Goal: Task Accomplishment & Management: Complete application form

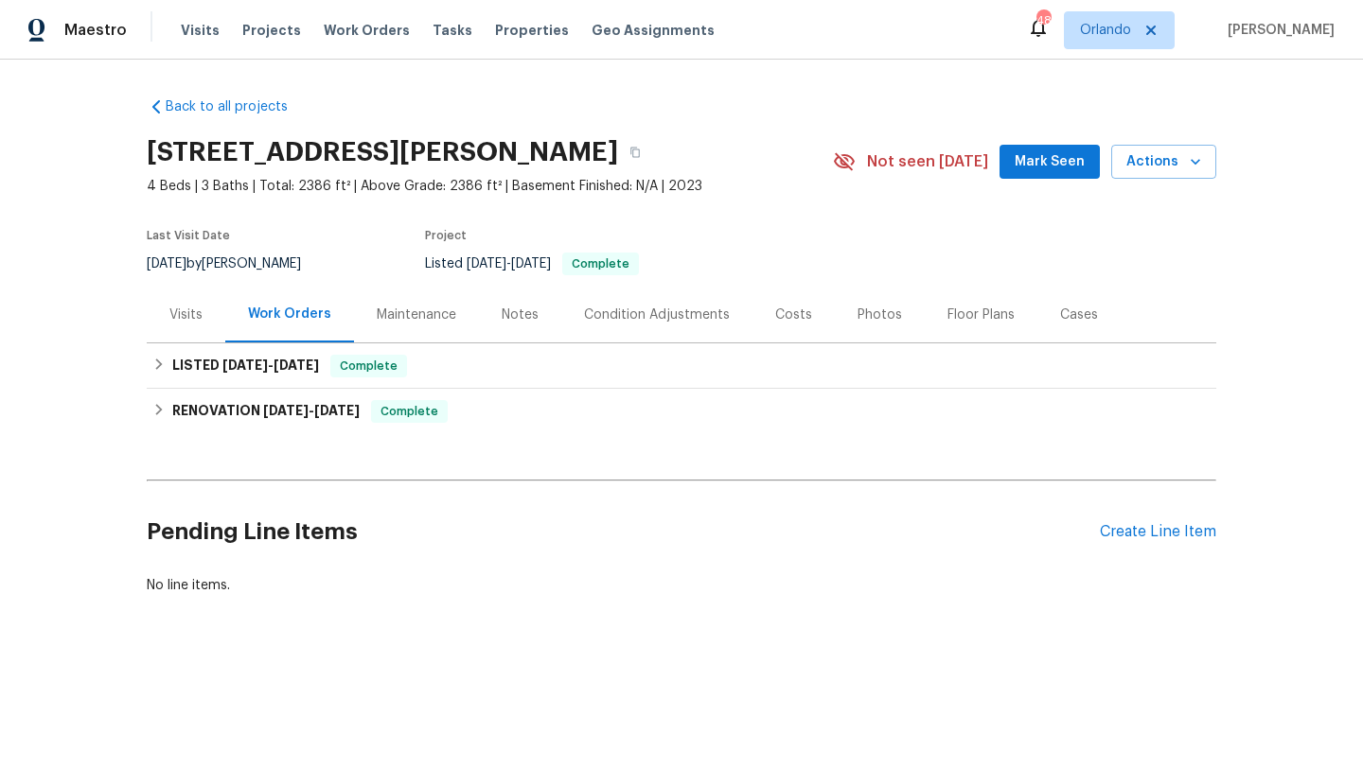
click at [193, 319] on div "Visits" at bounding box center [185, 315] width 33 height 19
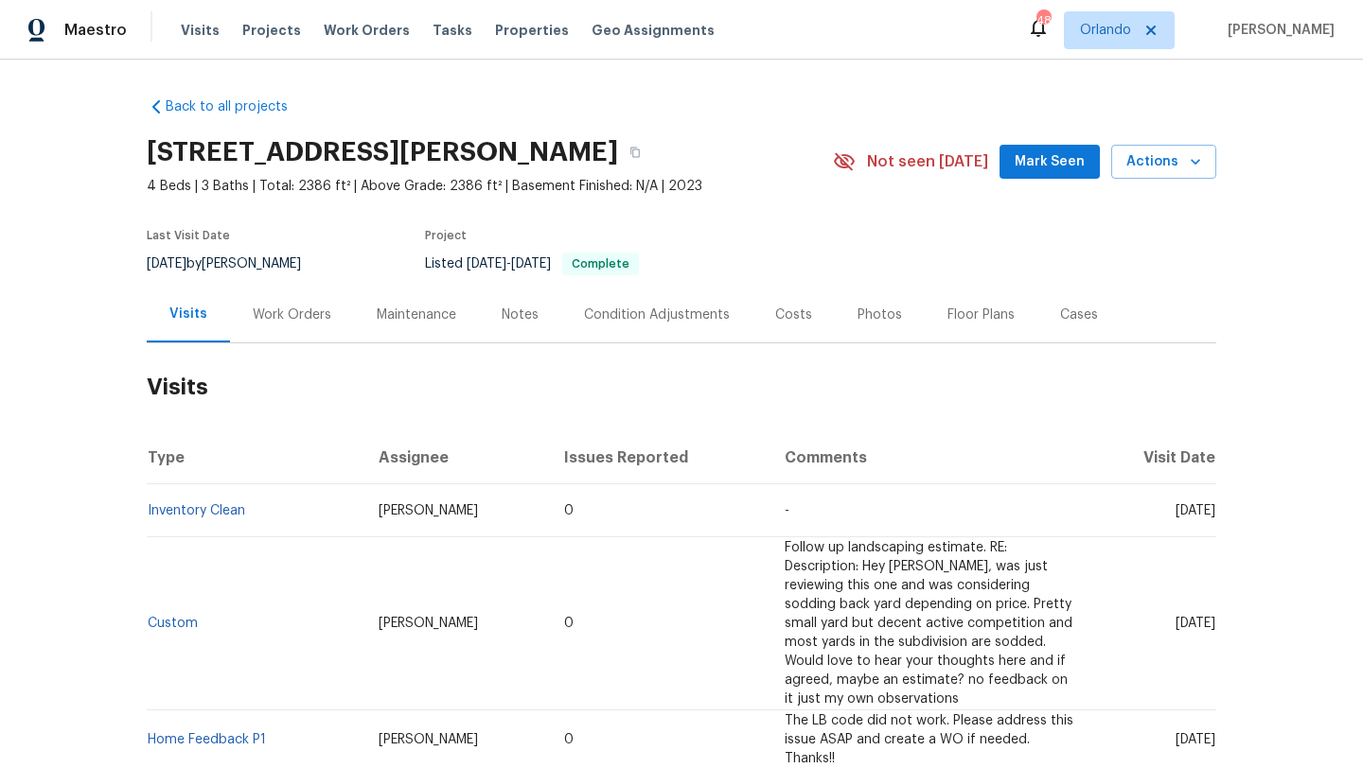
click at [305, 324] on div "Work Orders" at bounding box center [292, 315] width 124 height 56
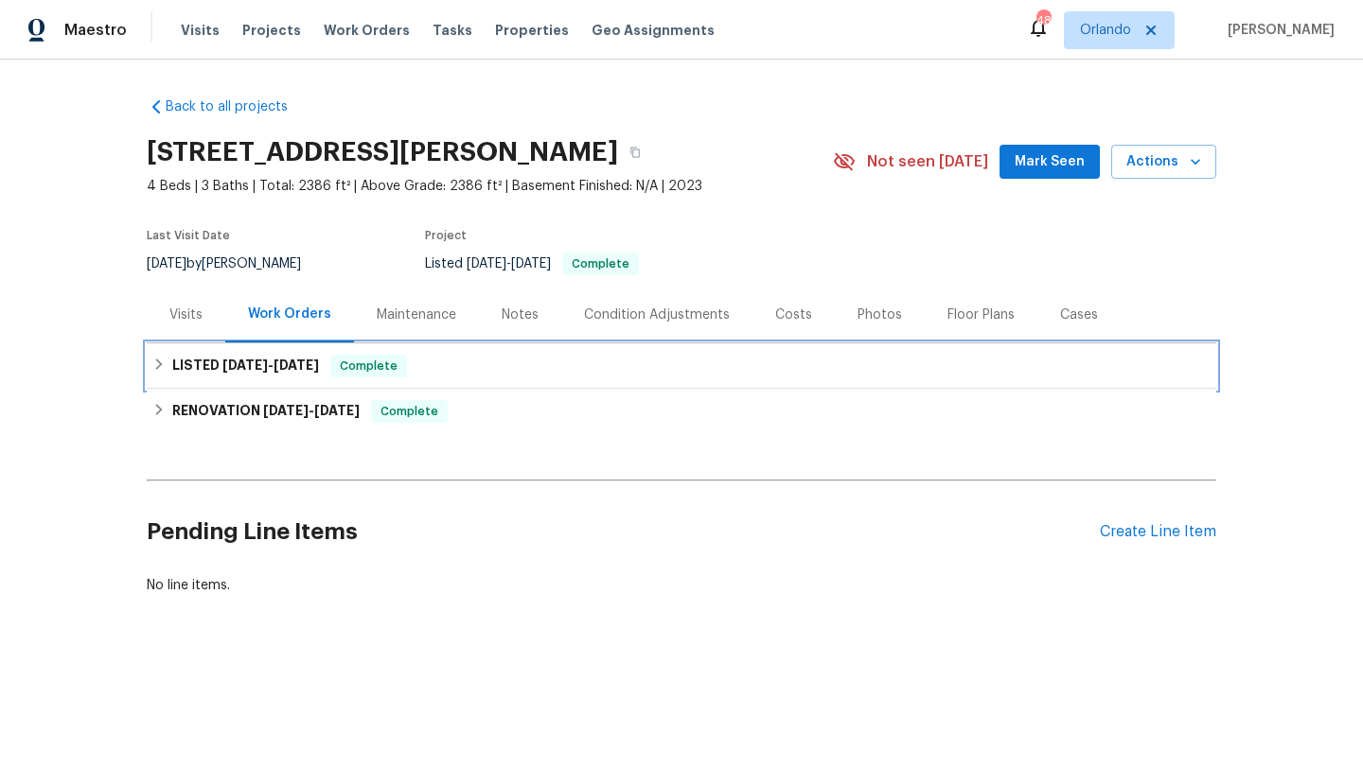
click at [276, 375] on h6 "LISTED 6/9/25 - 7/25/25" at bounding box center [245, 366] width 147 height 23
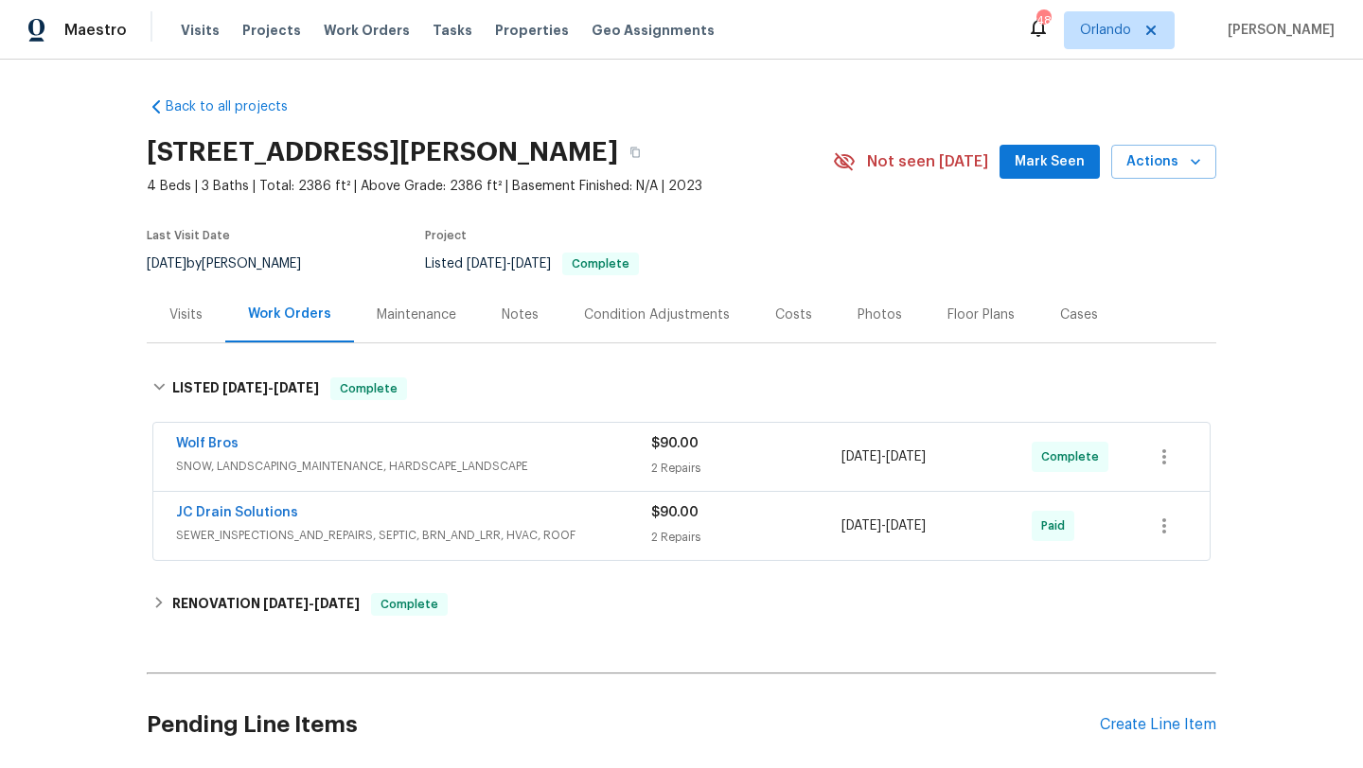
click at [197, 313] on div "Visits" at bounding box center [185, 315] width 33 height 19
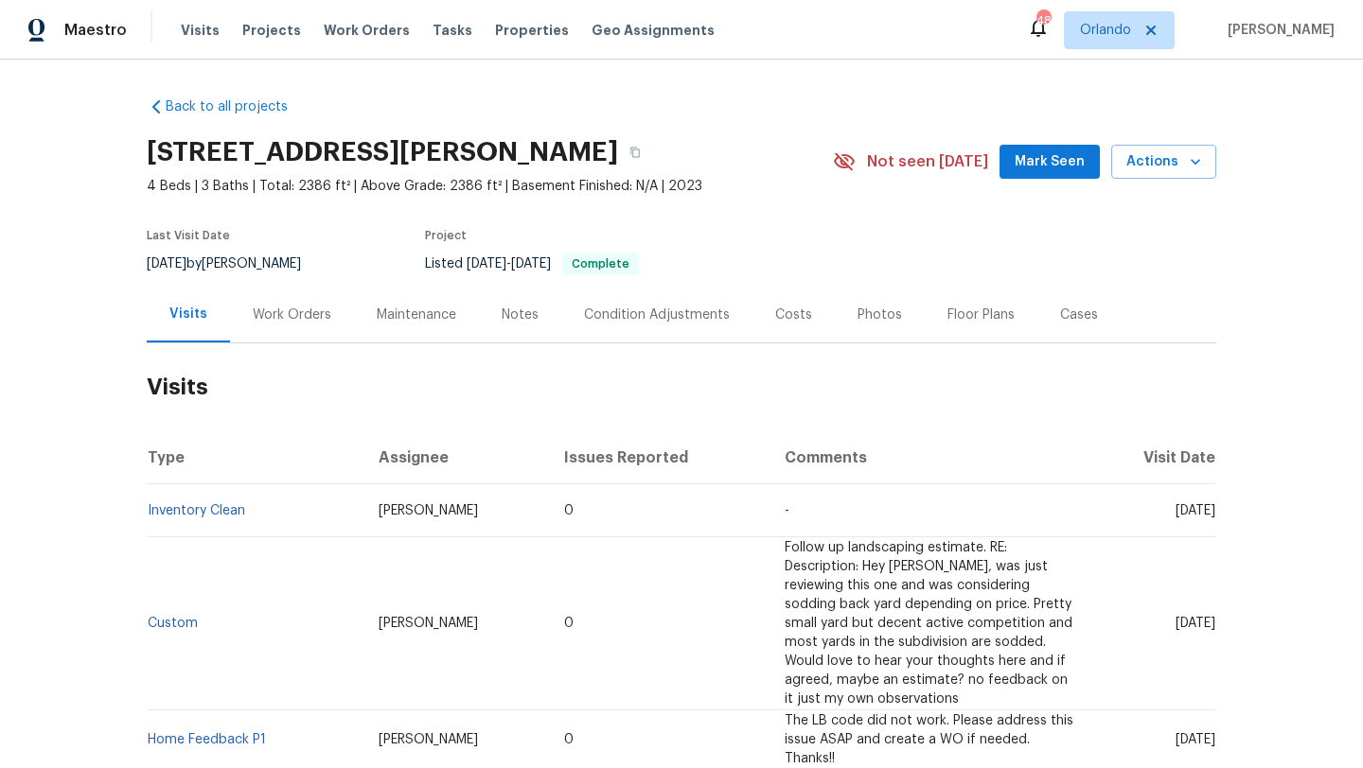
click at [293, 320] on div "Work Orders" at bounding box center [292, 315] width 79 height 19
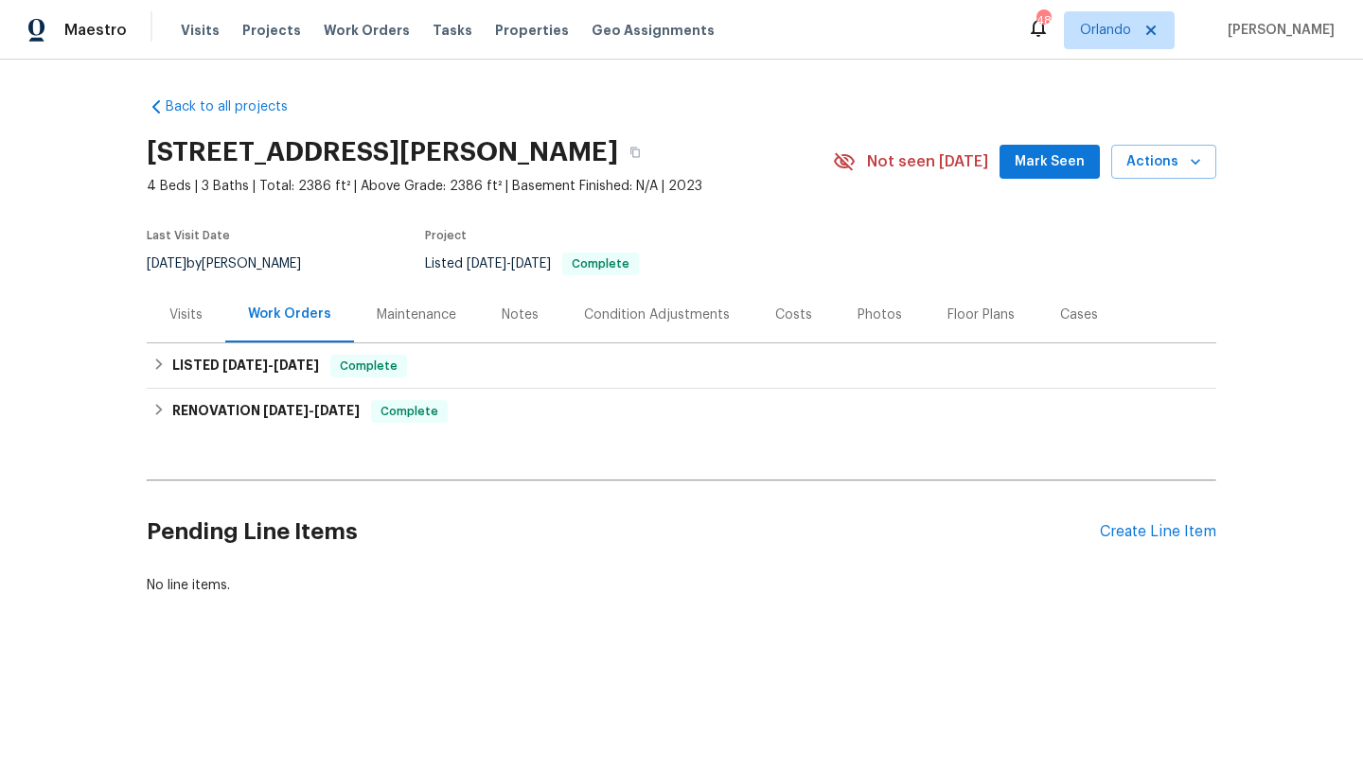
click at [206, 322] on div "Visits" at bounding box center [186, 315] width 79 height 56
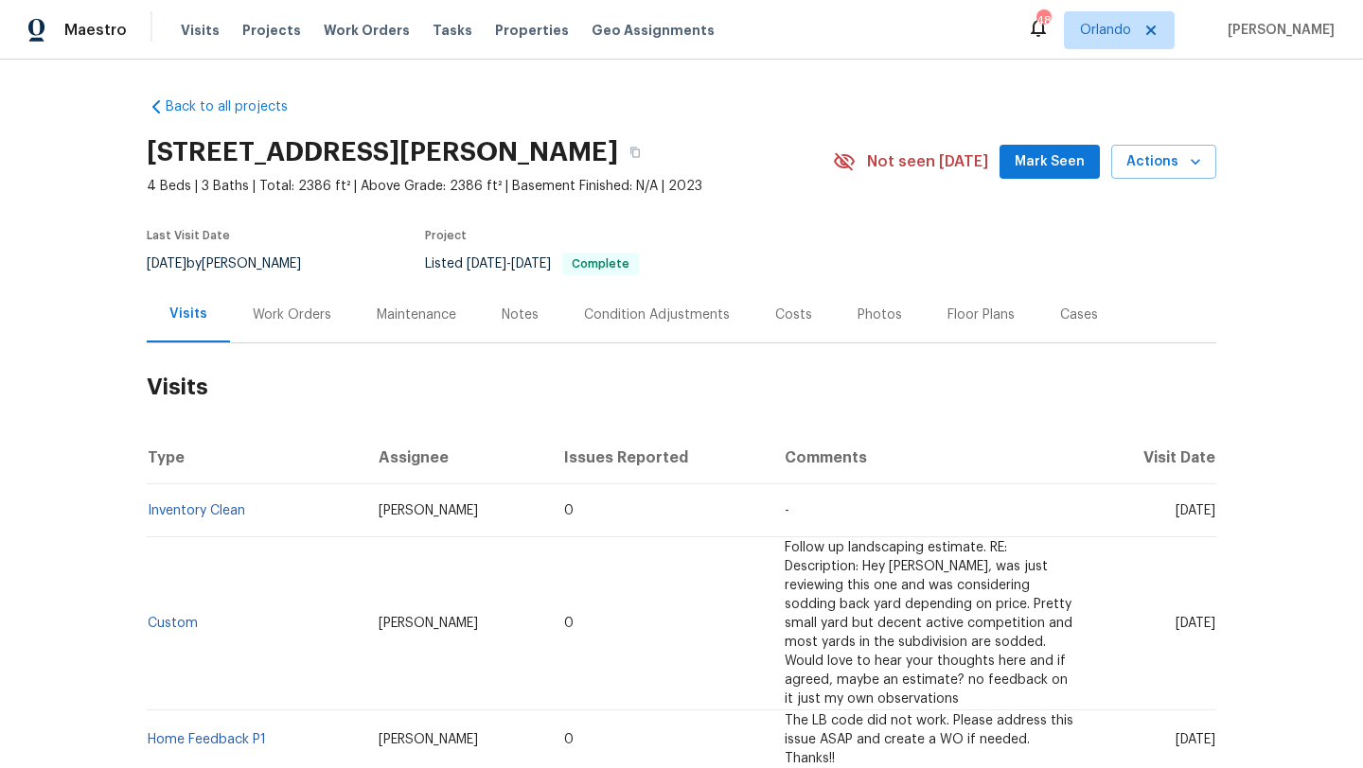
click at [300, 301] on div "Work Orders" at bounding box center [292, 315] width 124 height 56
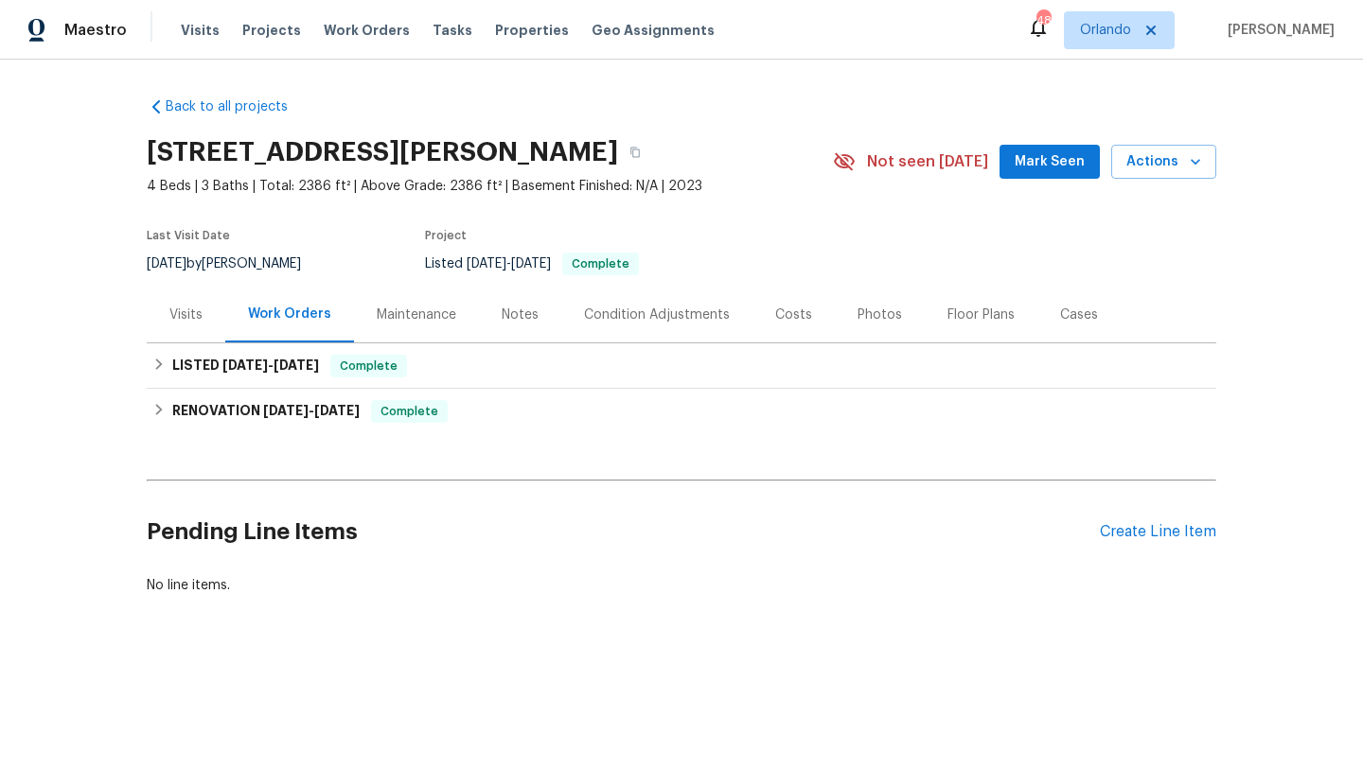
click at [1069, 310] on div "Cases" at bounding box center [1079, 315] width 38 height 19
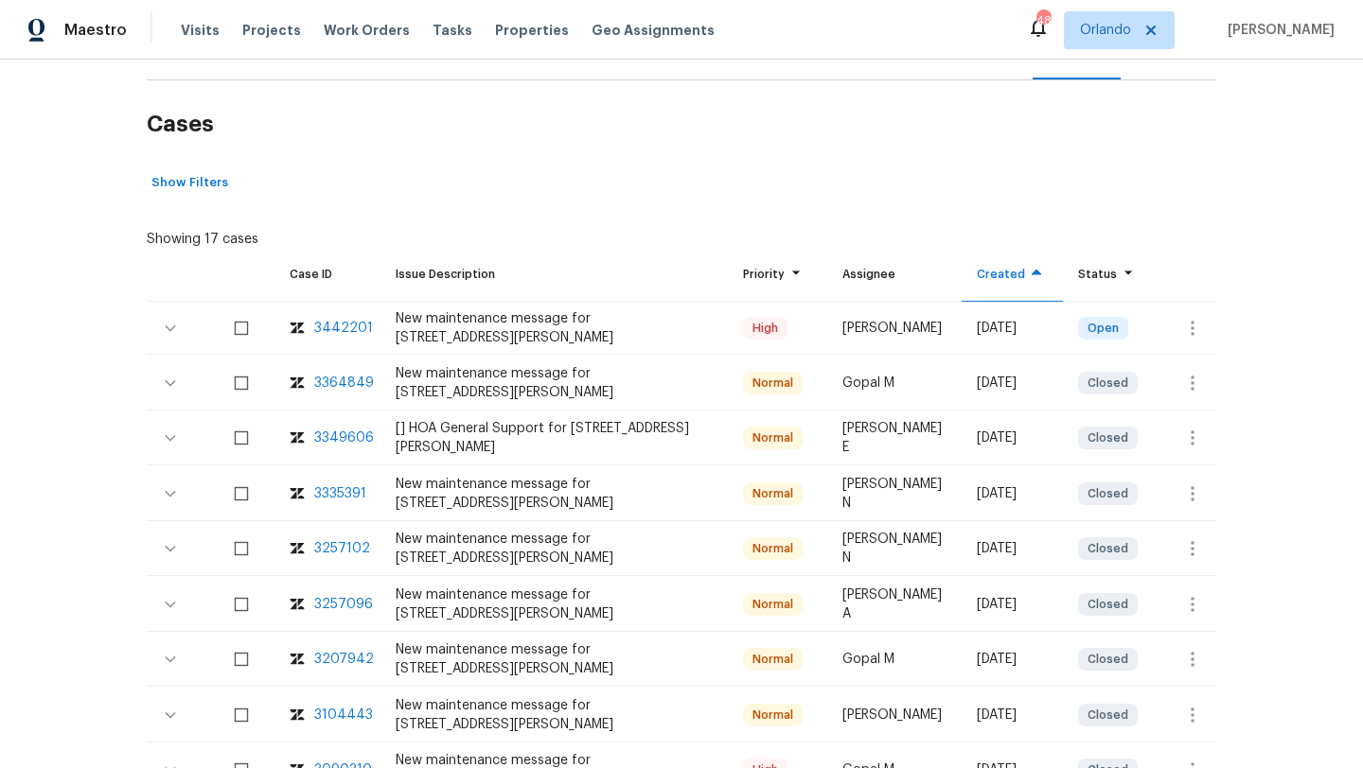
scroll to position [272, 0]
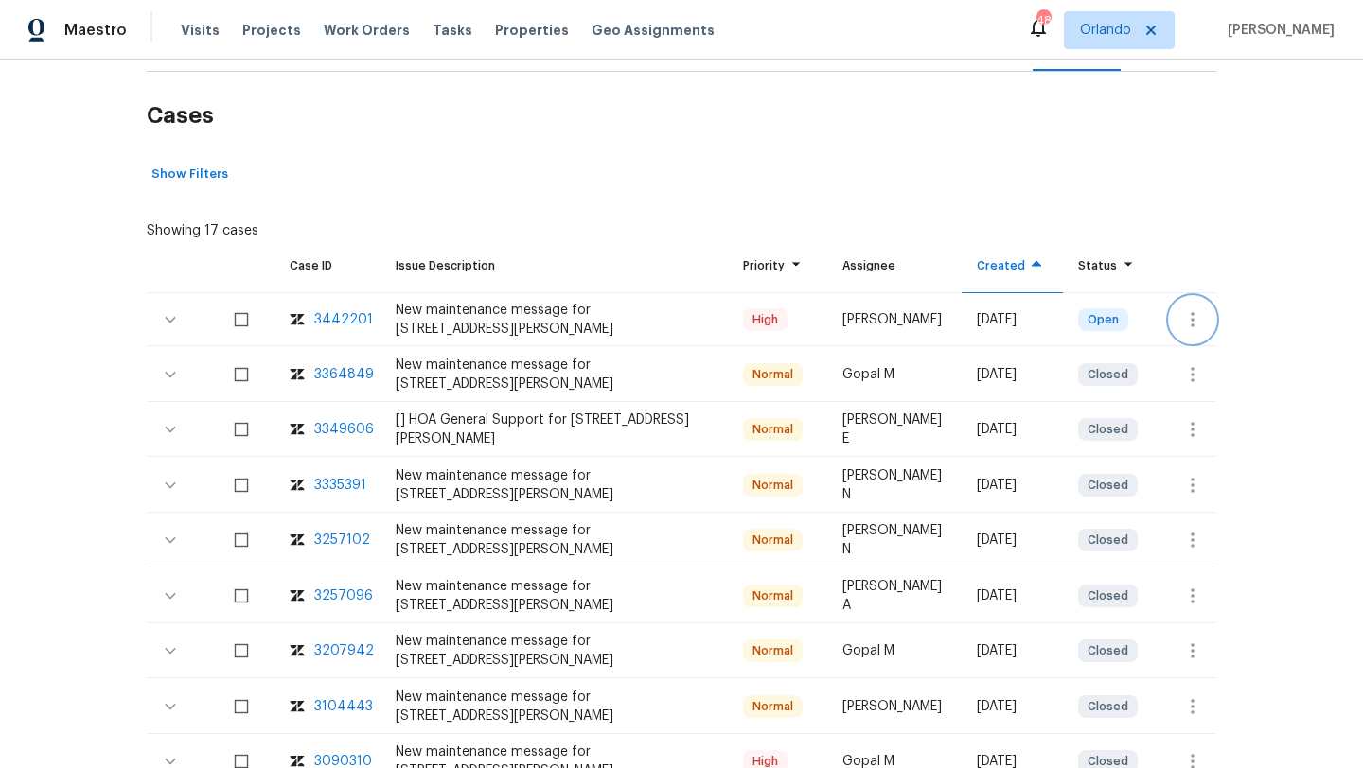
click at [1182, 321] on icon "button" at bounding box center [1192, 320] width 23 height 23
click at [1171, 319] on li "Create a visit" at bounding box center [1252, 319] width 196 height 31
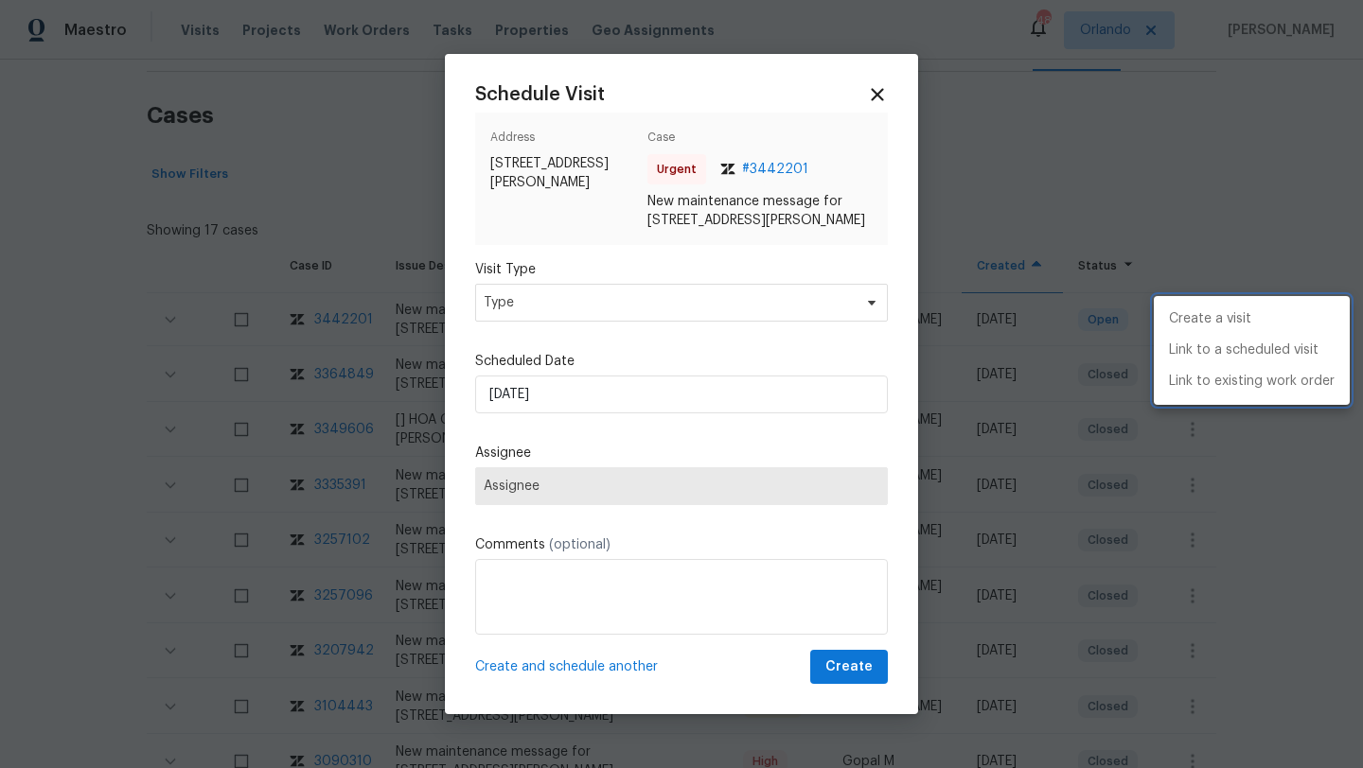
click at [518, 323] on div at bounding box center [681, 384] width 1363 height 768
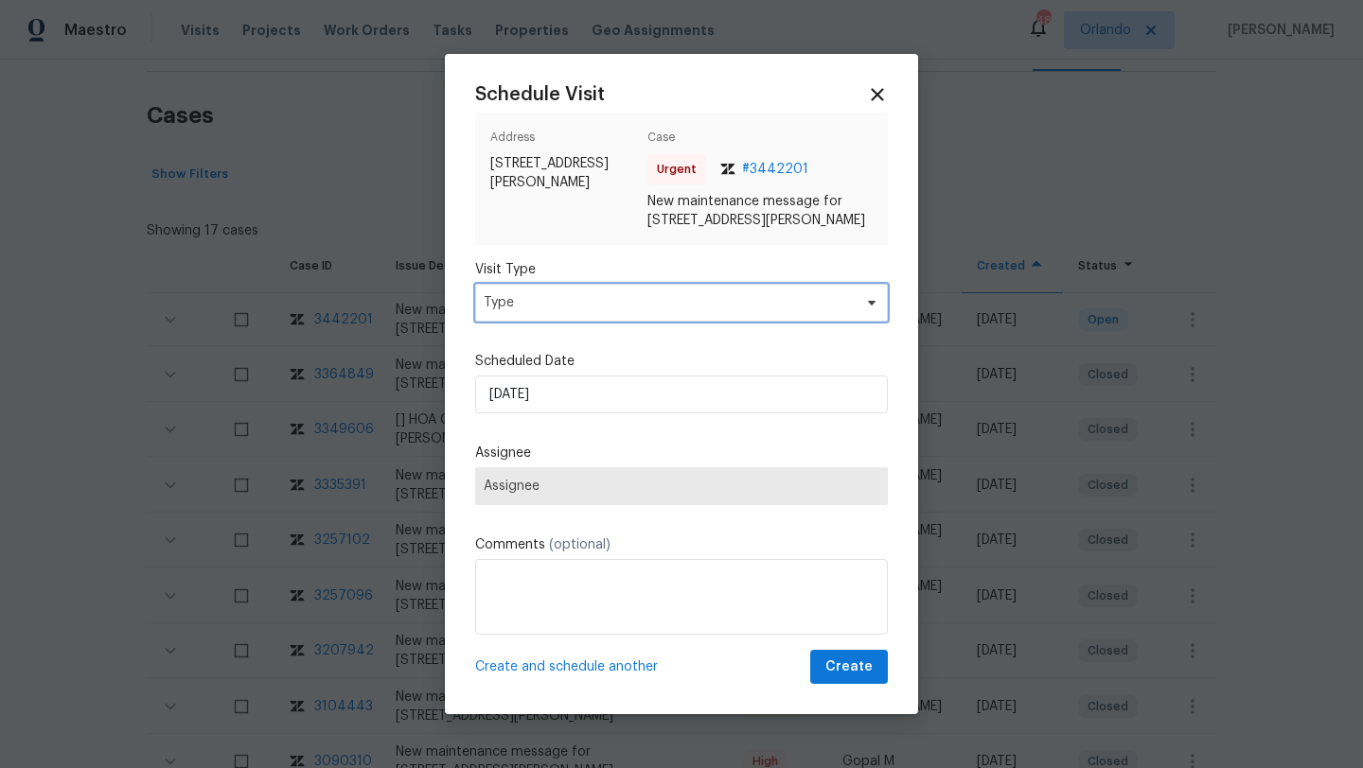
click at [518, 312] on span "Type" at bounding box center [668, 302] width 368 height 19
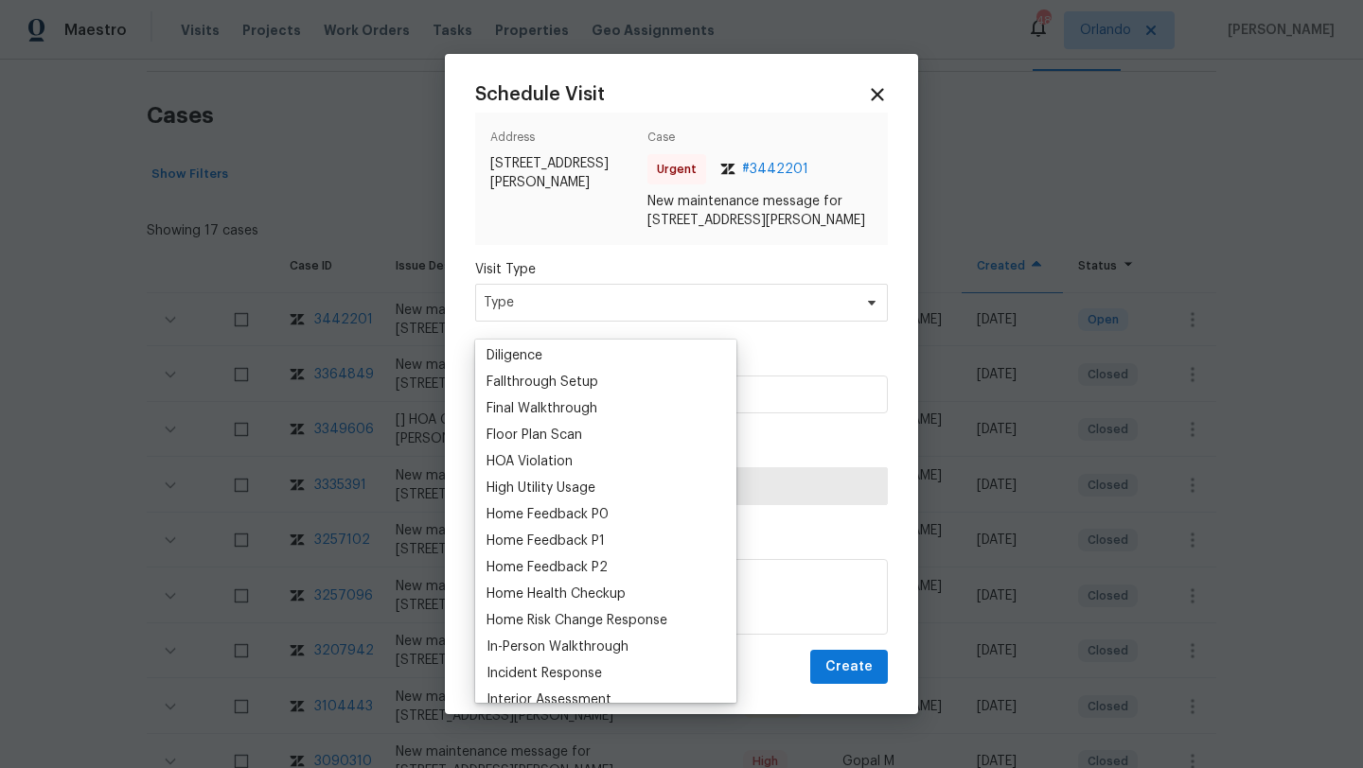
scroll to position [426, 0]
click at [524, 540] on div "Home Feedback P1" at bounding box center [545, 540] width 118 height 19
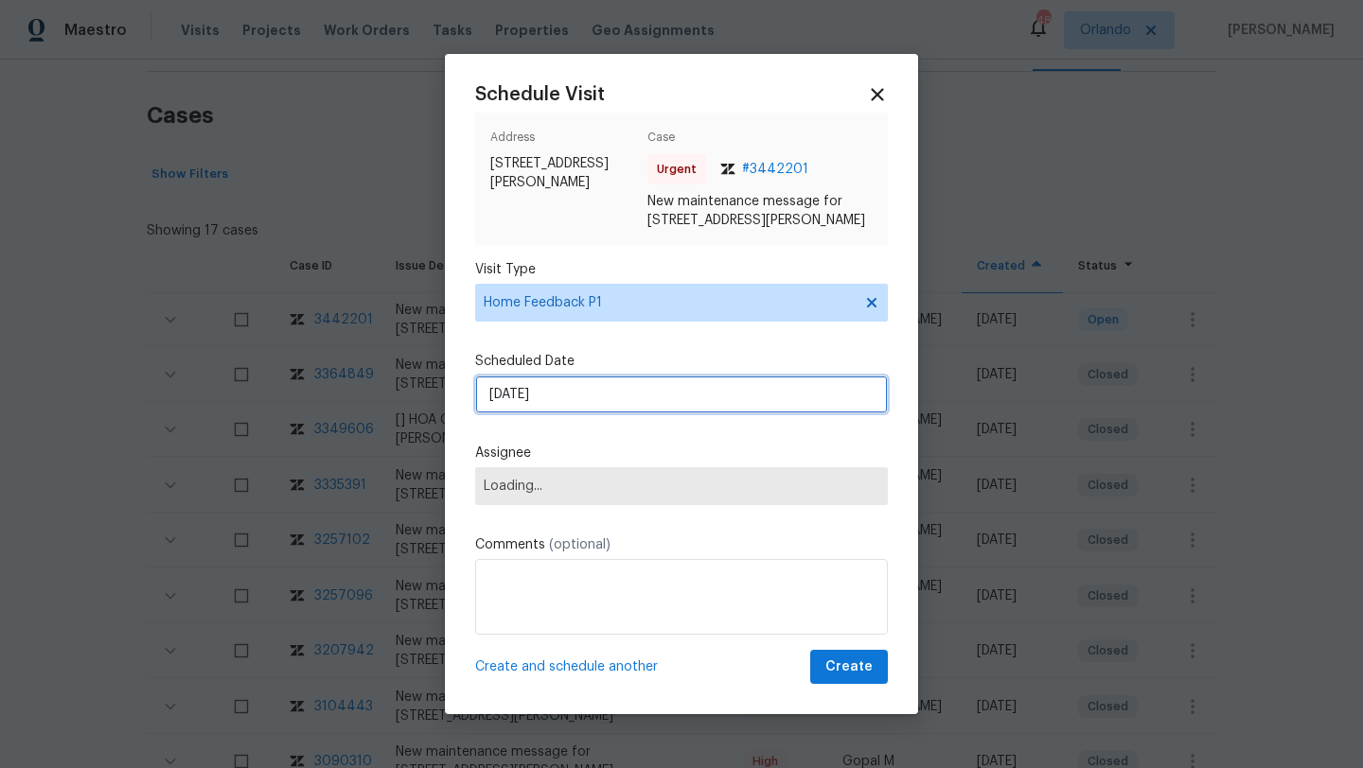
click at [560, 414] on input "27/08/2025" at bounding box center [681, 395] width 413 height 38
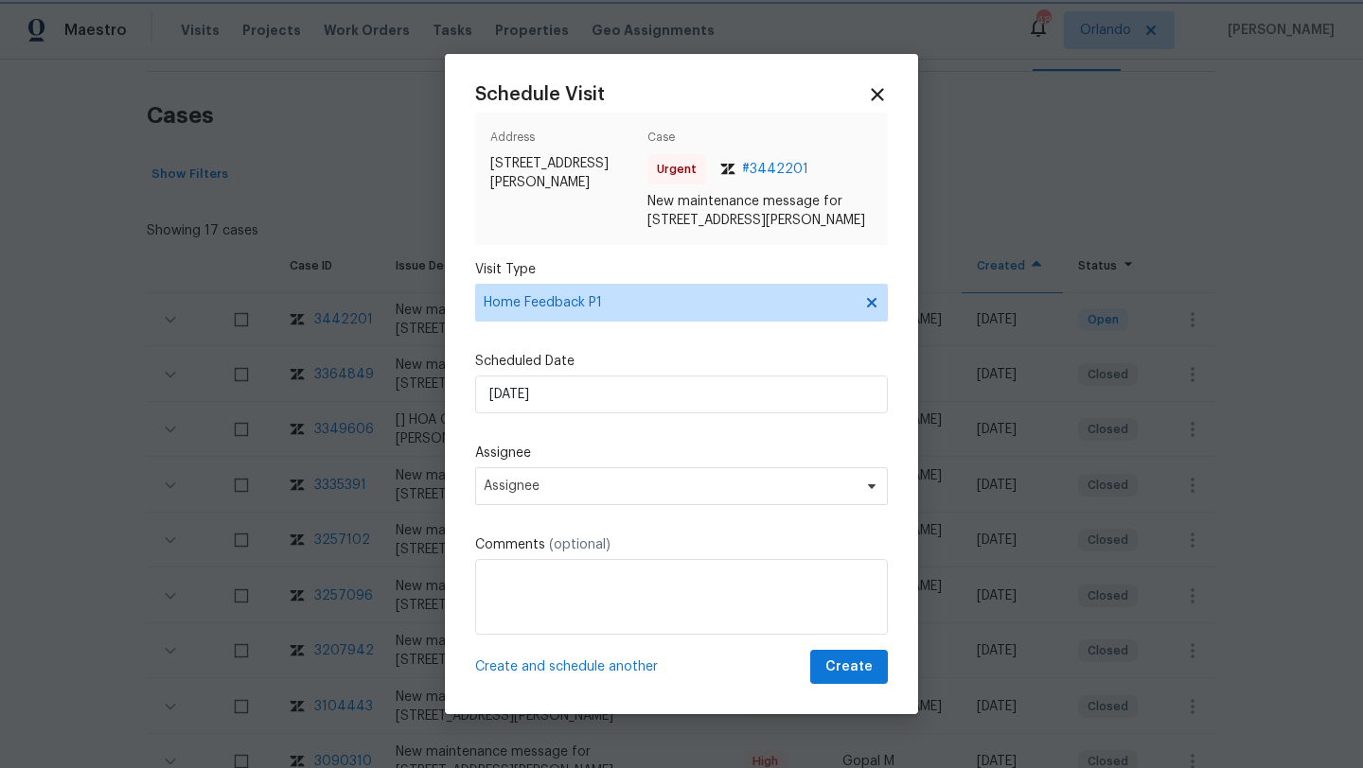
click at [563, 537] on div "Schedule Visit Address 937 Milner Pass Rd, Severance, CO 80550 Case Urgent # 34…" at bounding box center [681, 384] width 413 height 601
click at [563, 494] on span "Assignee" at bounding box center [669, 486] width 371 height 15
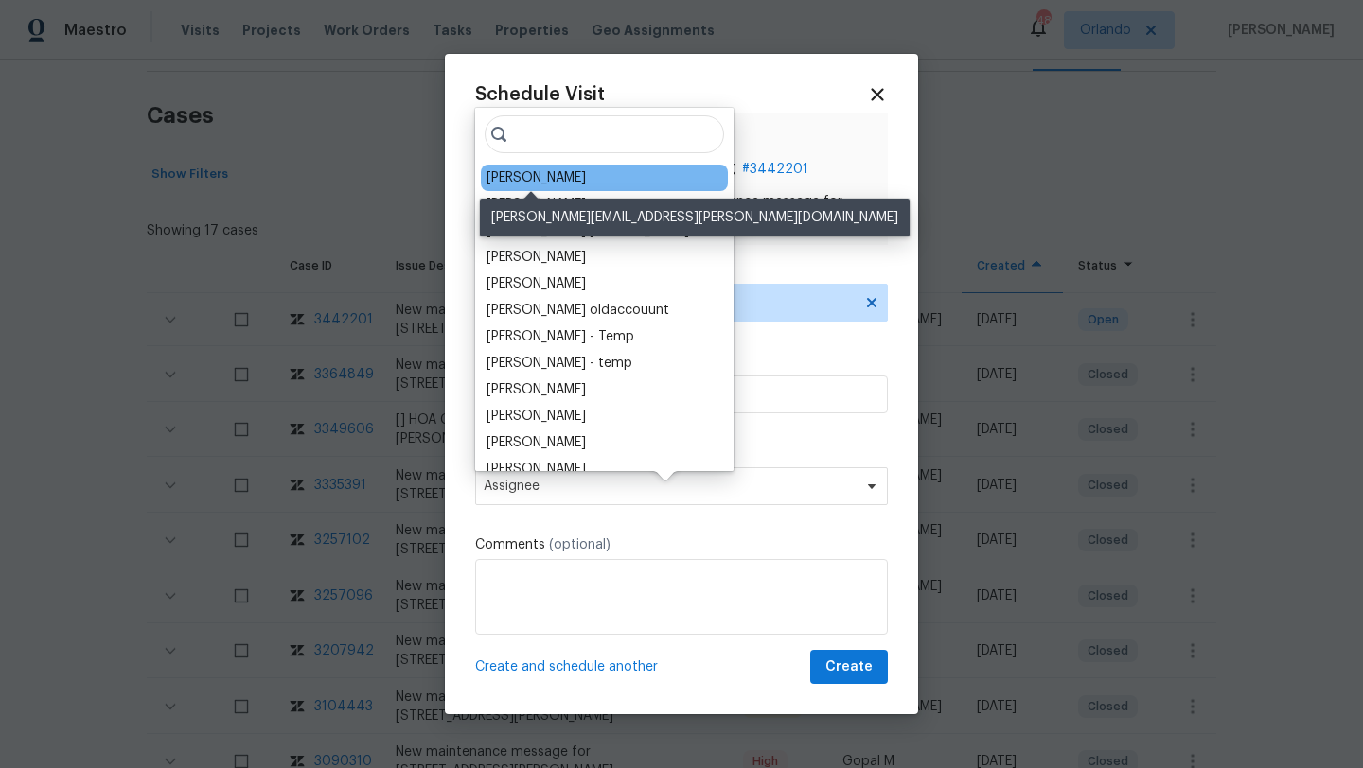
click at [564, 173] on div "John Gonzalez" at bounding box center [535, 177] width 99 height 19
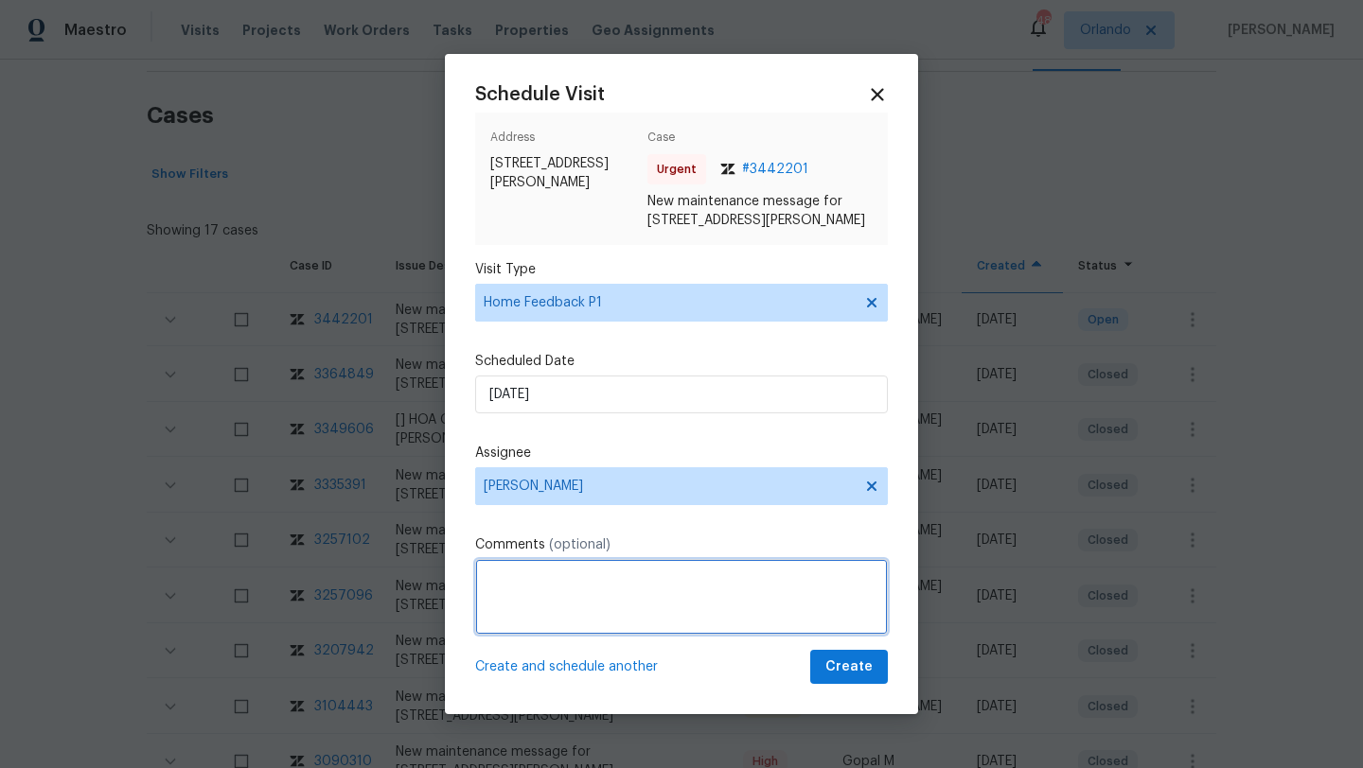
click at [524, 622] on textarea at bounding box center [681, 597] width 413 height 76
paste textarea "Hello, our maintenance team reported that the lockbox code provided is not work…"
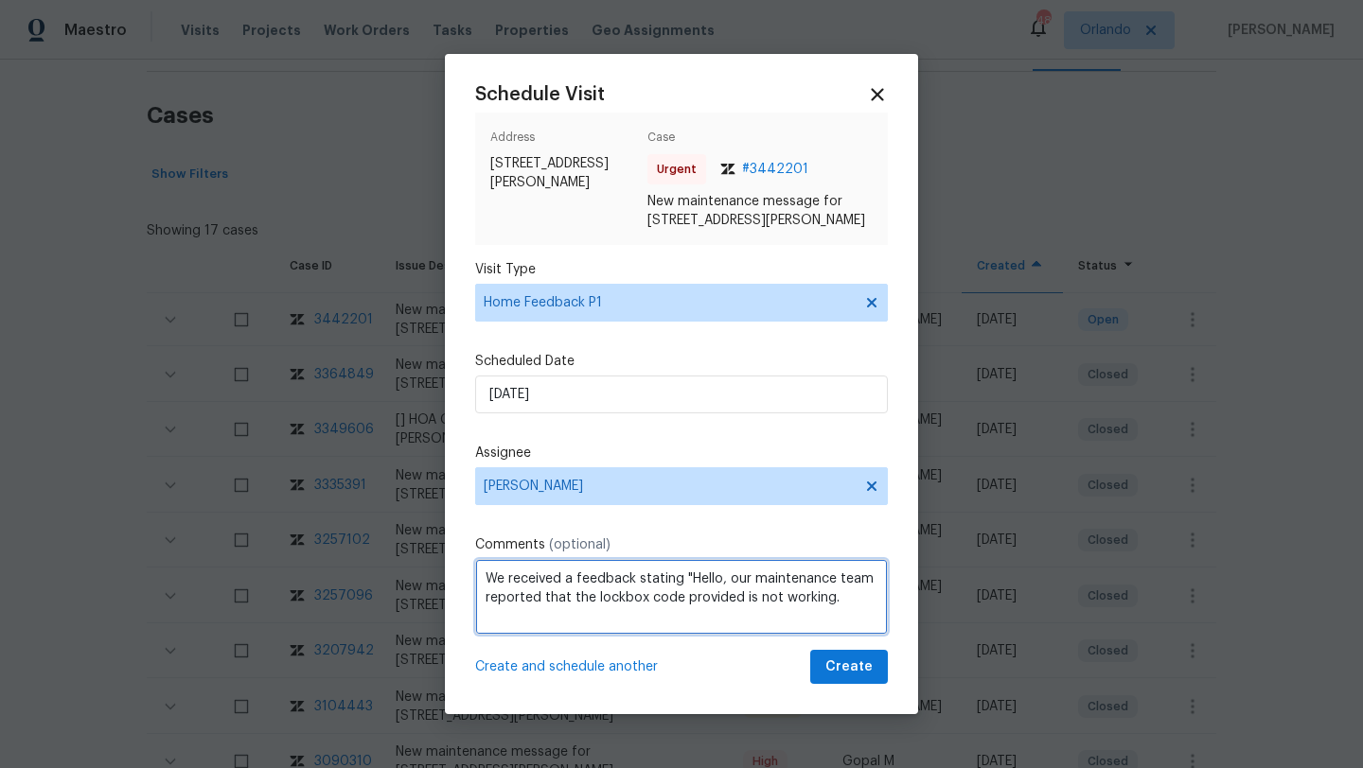
click at [707, 594] on textarea "We received a feedback stating "Hello, our maintenance team reported that the l…" at bounding box center [681, 597] width 413 height 76
drag, startPoint x: 734, startPoint y: 597, endPoint x: 688, endPoint y: 593, distance: 46.5
click at [688, 594] on textarea "We received a feedback stating "Hello, our maintenance team reported that the l…" at bounding box center [681, 597] width 413 height 76
click at [835, 616] on textarea "We received a feedback stating "Our maintenance team reported that the lockbox …" at bounding box center [681, 597] width 413 height 76
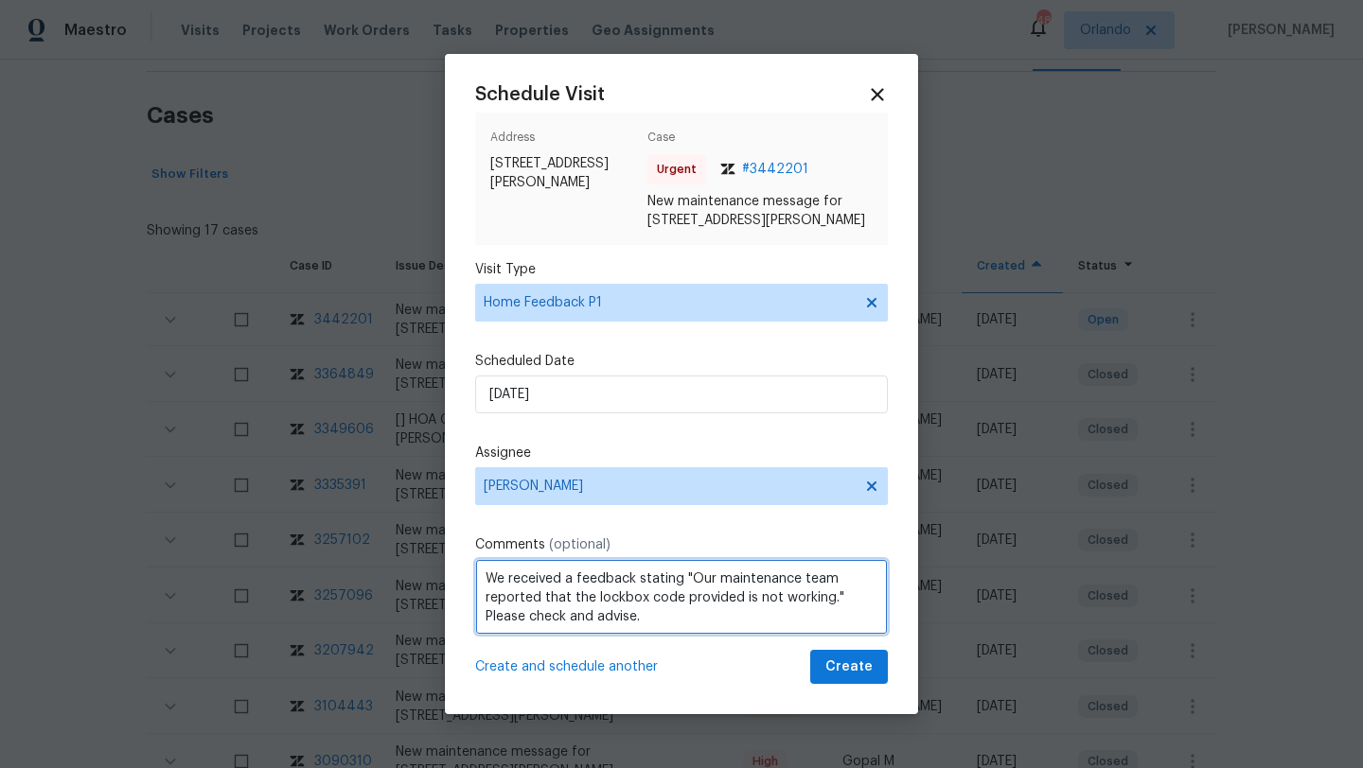
type textarea "We received a feedback stating "Our maintenance team reported that the lockbox …"
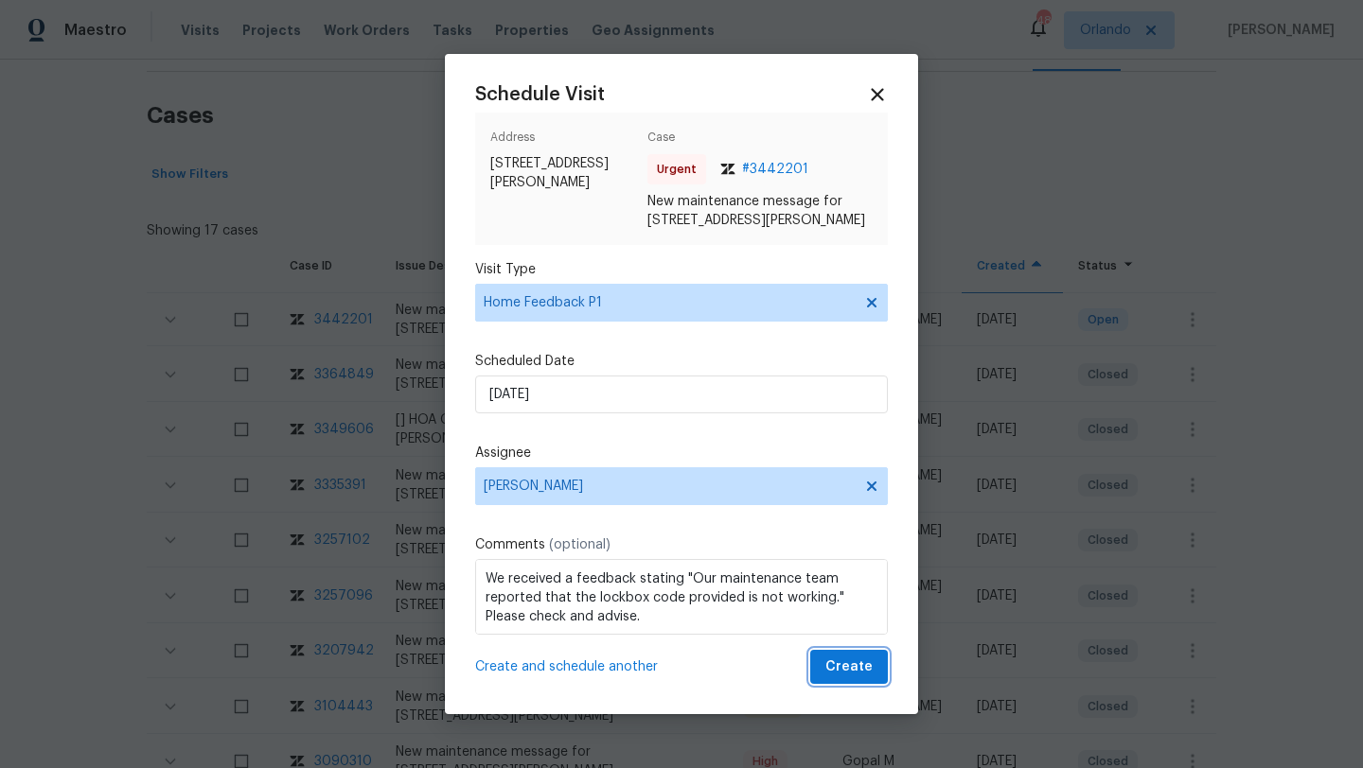
click at [884, 685] on button "Create" at bounding box center [849, 667] width 78 height 35
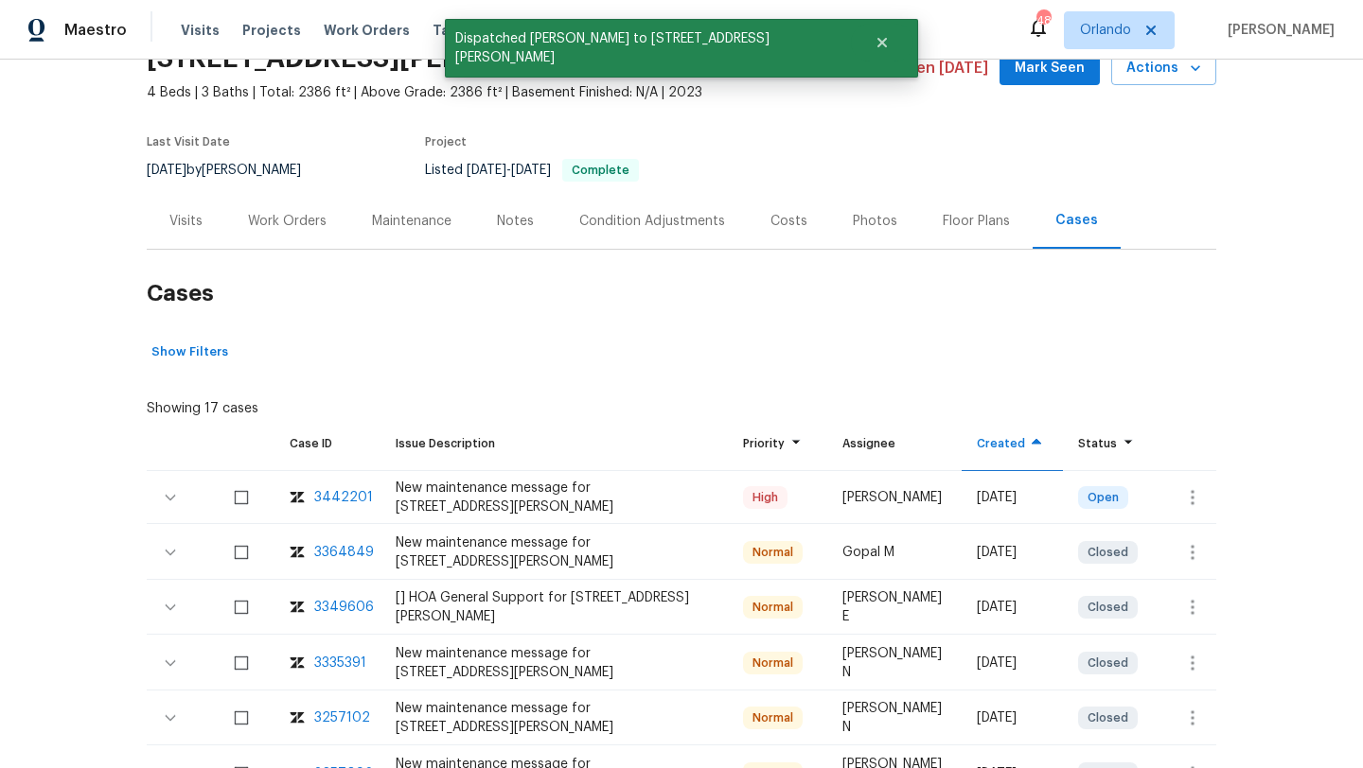
scroll to position [0, 0]
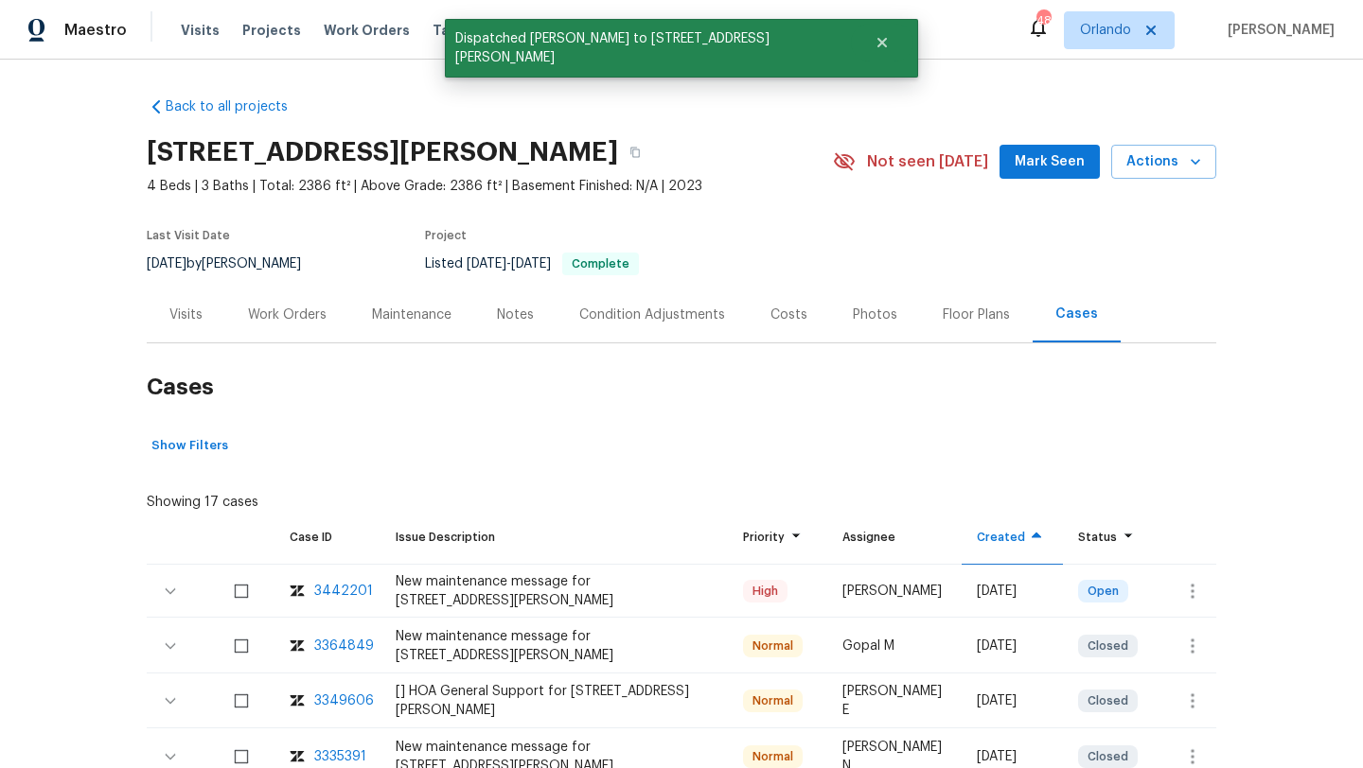
click at [204, 311] on div "Visits" at bounding box center [186, 315] width 79 height 56
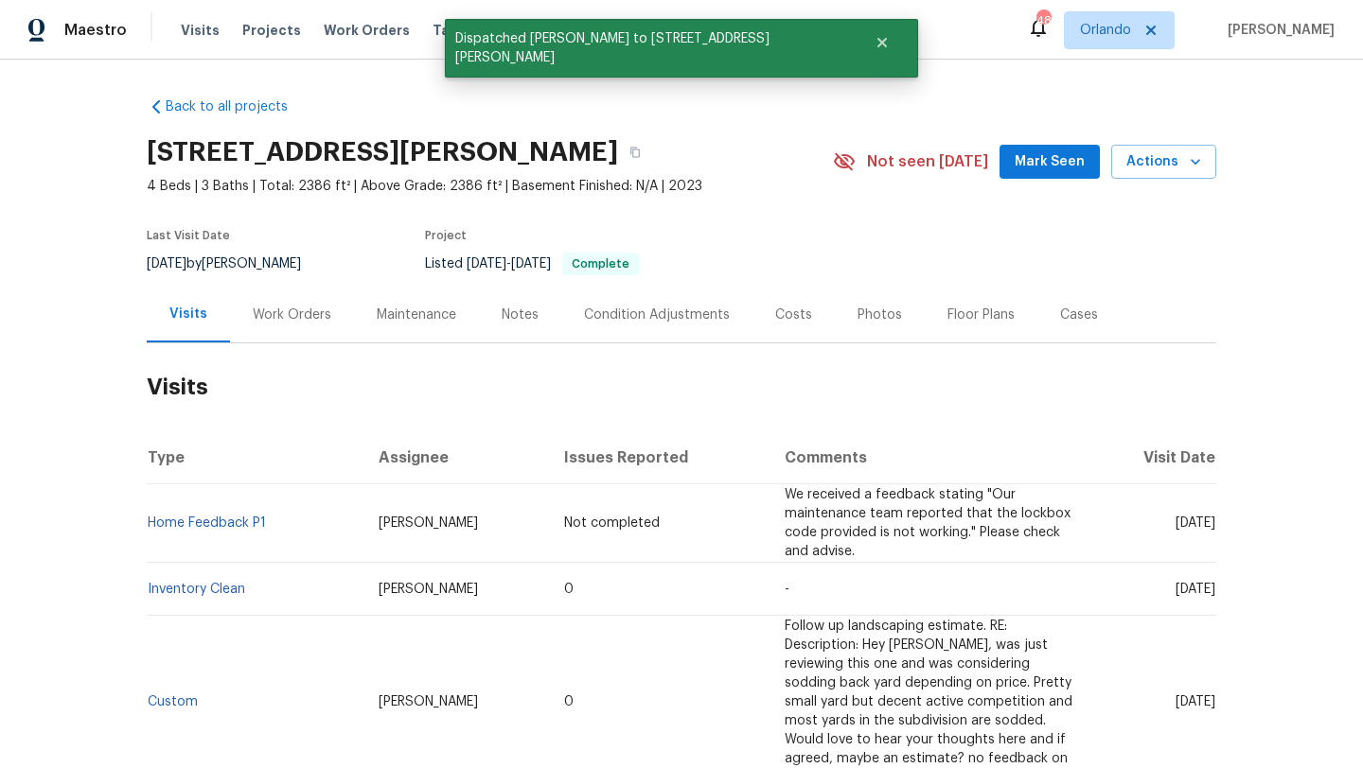
scroll to position [51, 0]
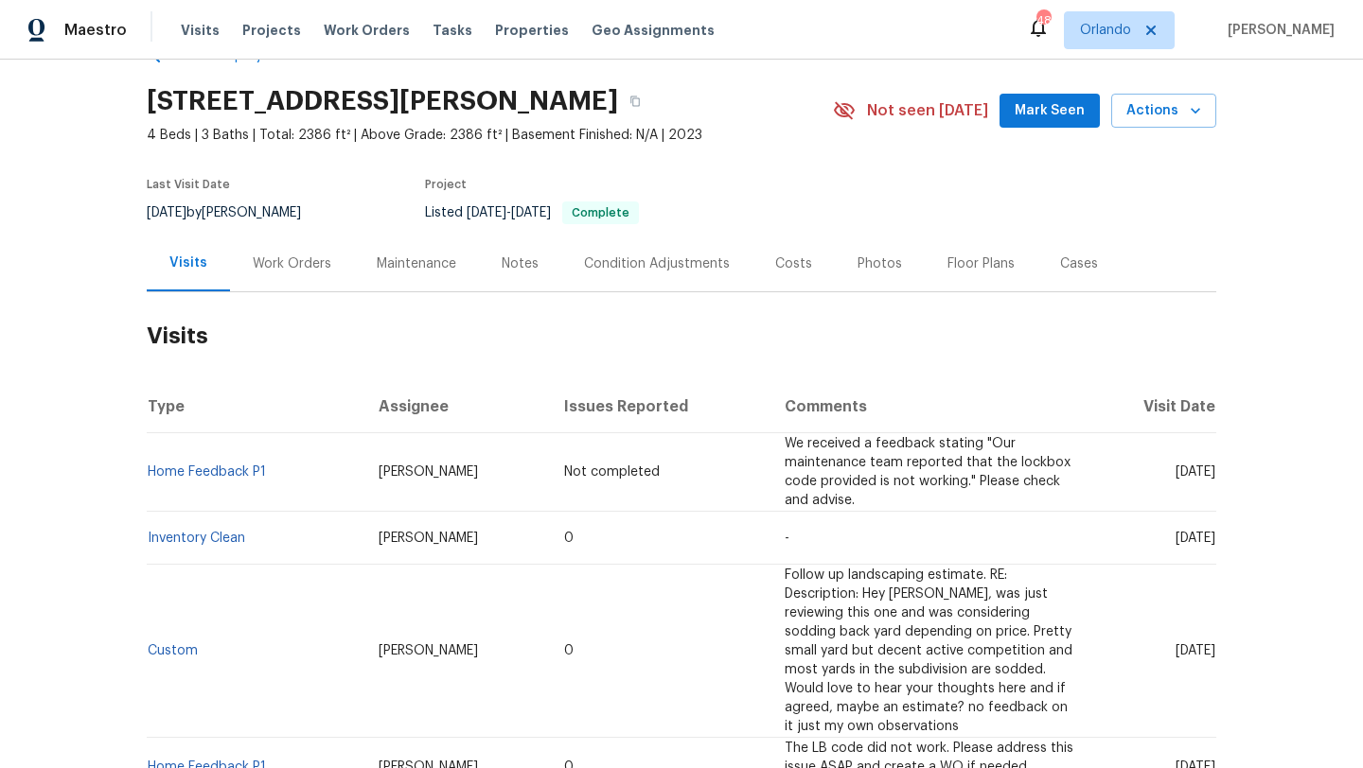
click at [310, 209] on div "7/30/2025 by John Gonzalez" at bounding box center [235, 213] width 177 height 23
copy div "7/30/2025 by John Gonzalez"
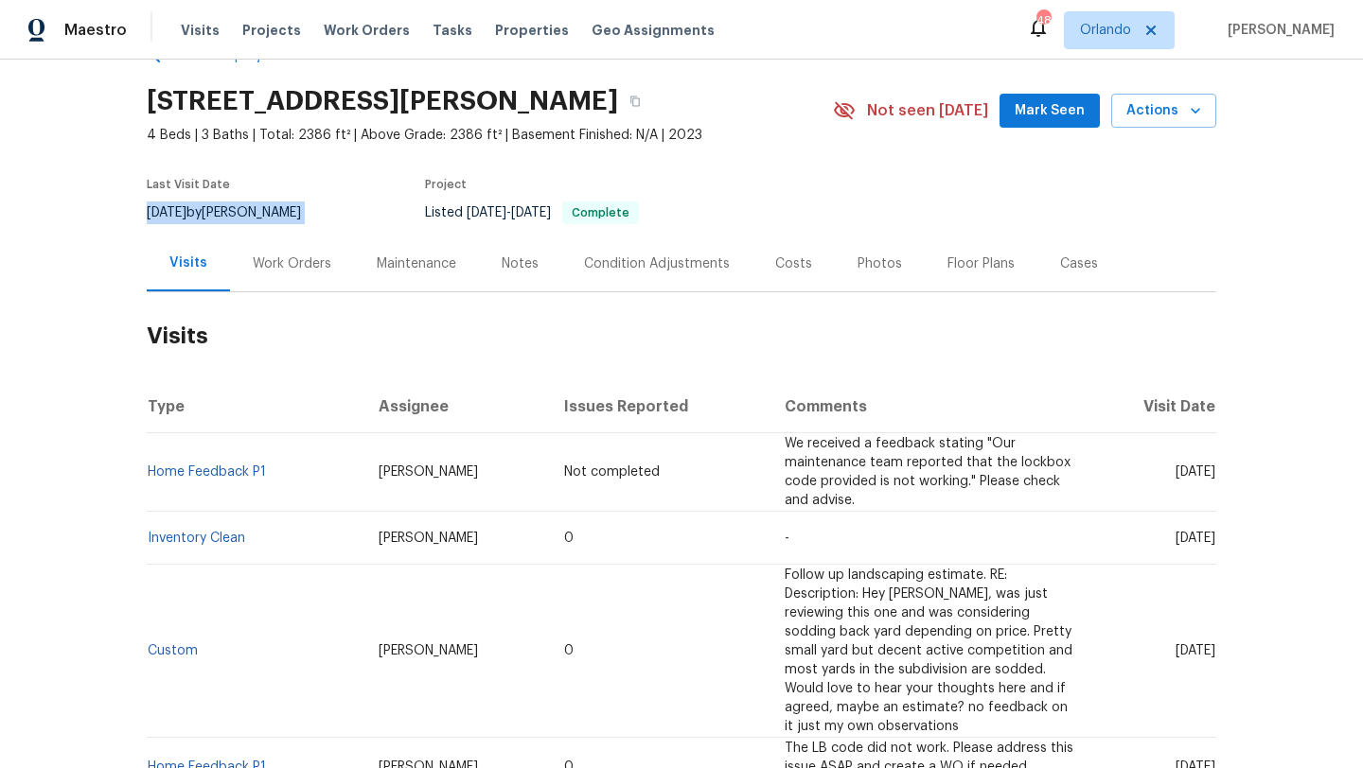
click at [287, 265] on div "Work Orders" at bounding box center [292, 264] width 79 height 19
click at [287, 224] on div "7/30/2025 by John Gonzalez" at bounding box center [235, 213] width 177 height 23
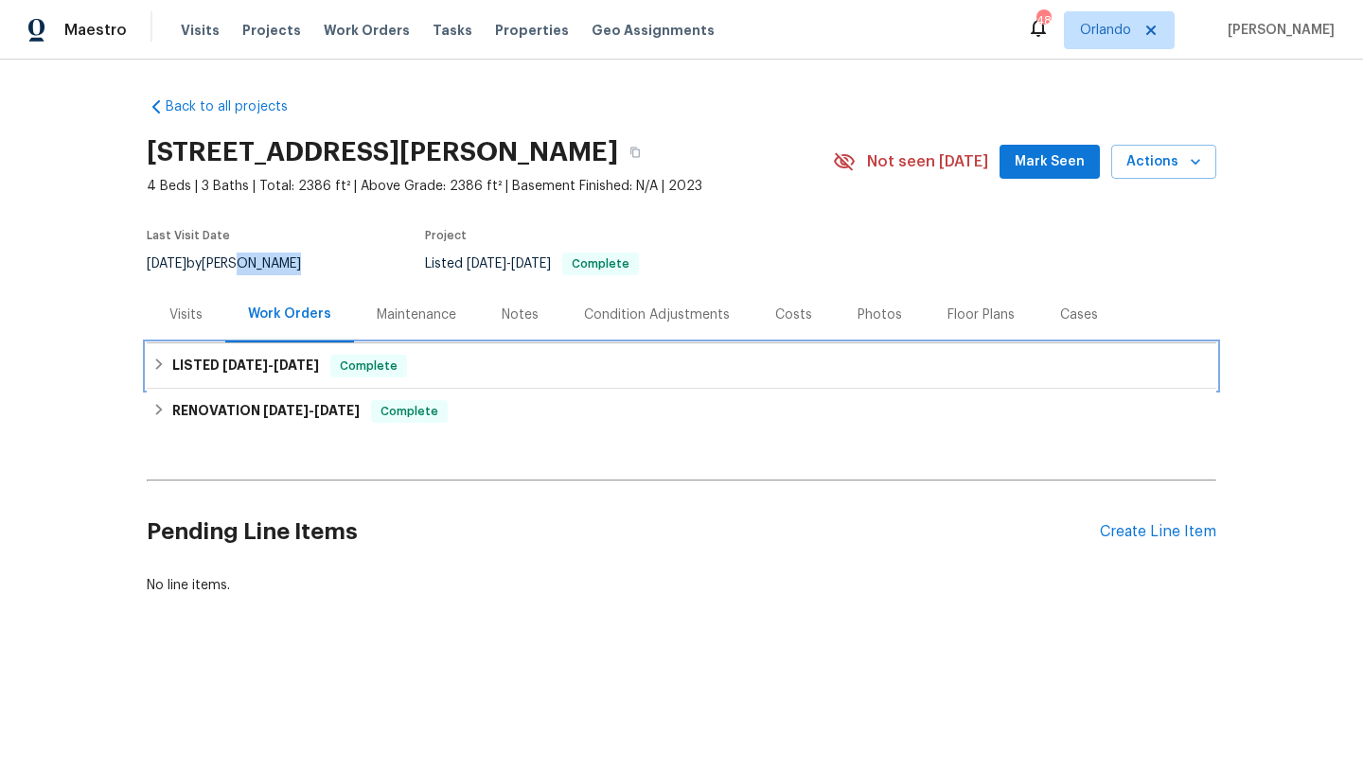
click at [222, 373] on h6 "LISTED 6/9/25 - 7/25/25" at bounding box center [245, 366] width 147 height 23
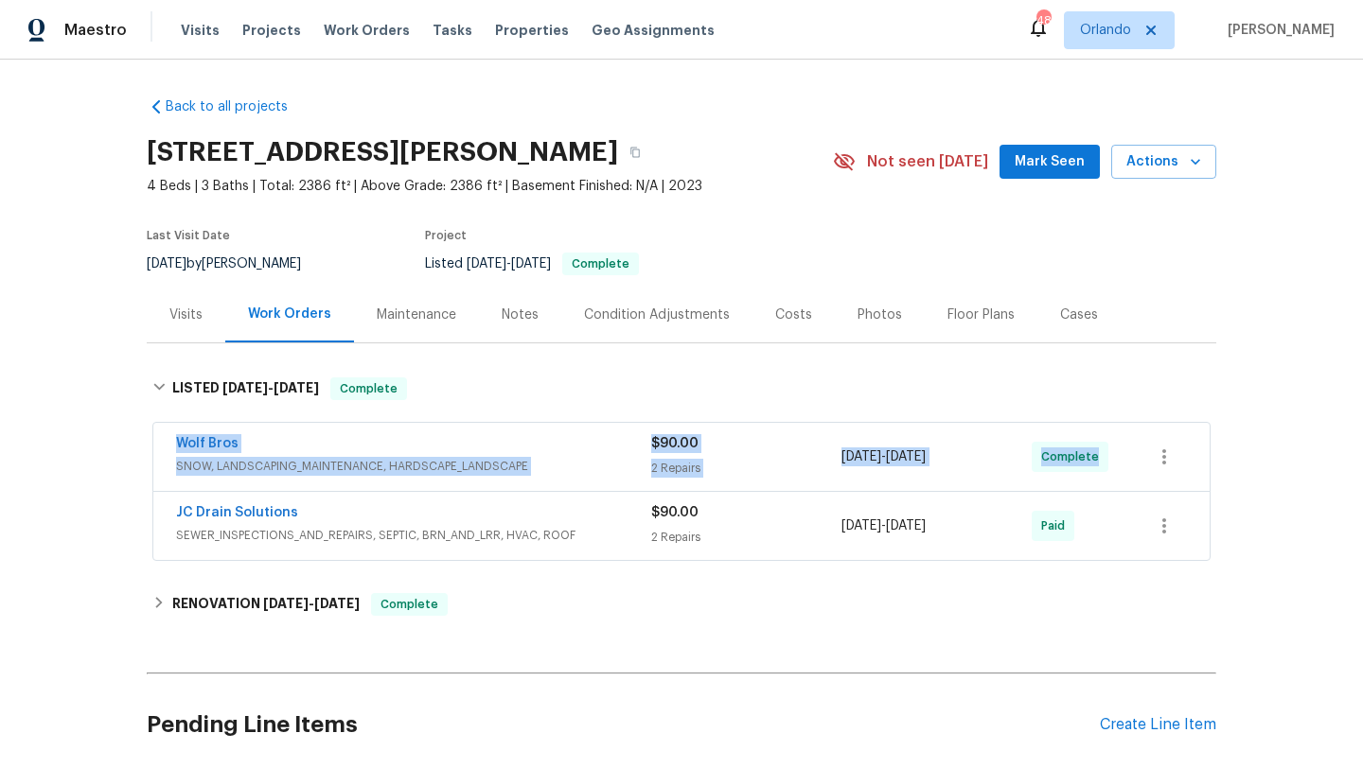
drag, startPoint x: 163, startPoint y: 444, endPoint x: 1117, endPoint y: 460, distance: 954.1
click at [1120, 462] on div "Wolf Bros SNOW, LANDSCAPING_MAINTENANCE, HARDSCAPE_LANDSCAPE $90.00 2 Repairs 6…" at bounding box center [681, 457] width 1056 height 68
copy div "Wolf Bros SNOW, LANDSCAPING_MAINTENANCE, HARDSCAPE_LANDSCAPE $90.00 2 Repairs 6…"
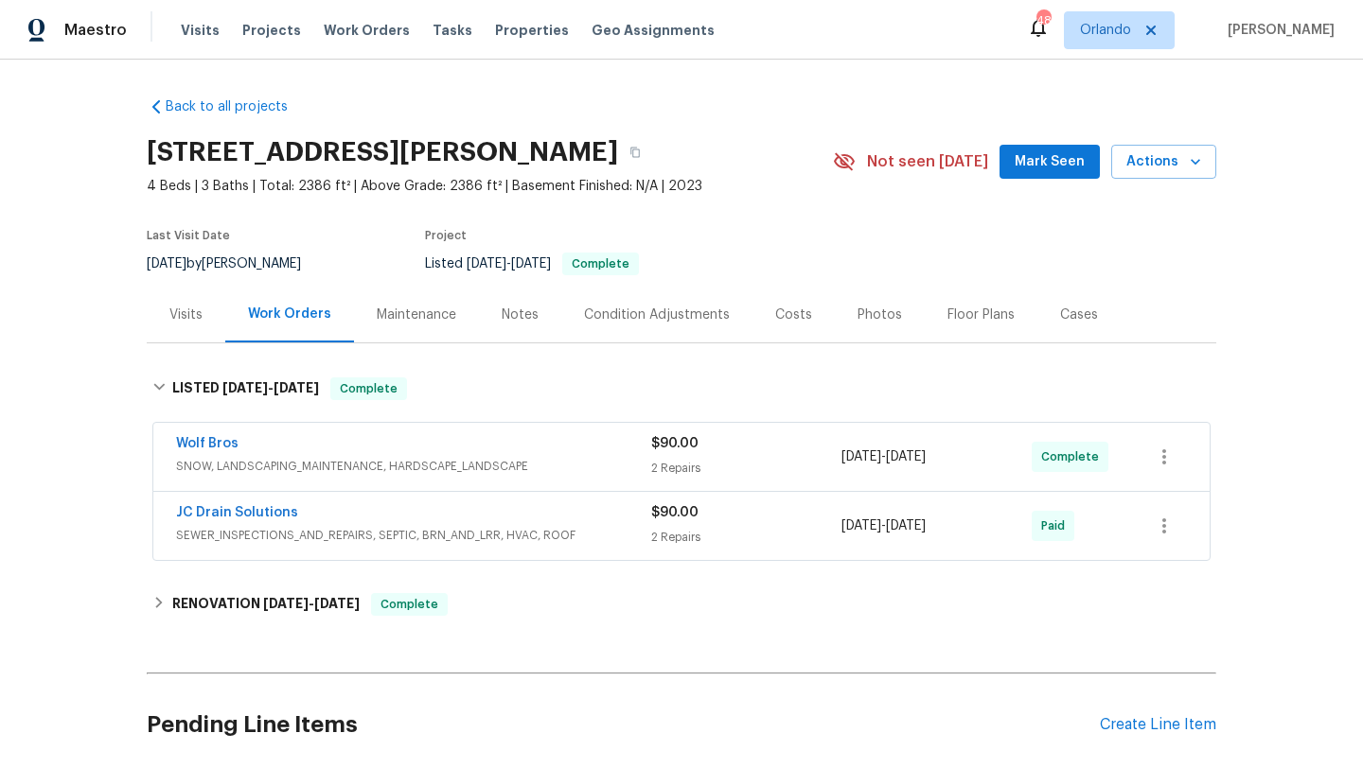
click at [196, 307] on div "Visits" at bounding box center [185, 315] width 33 height 19
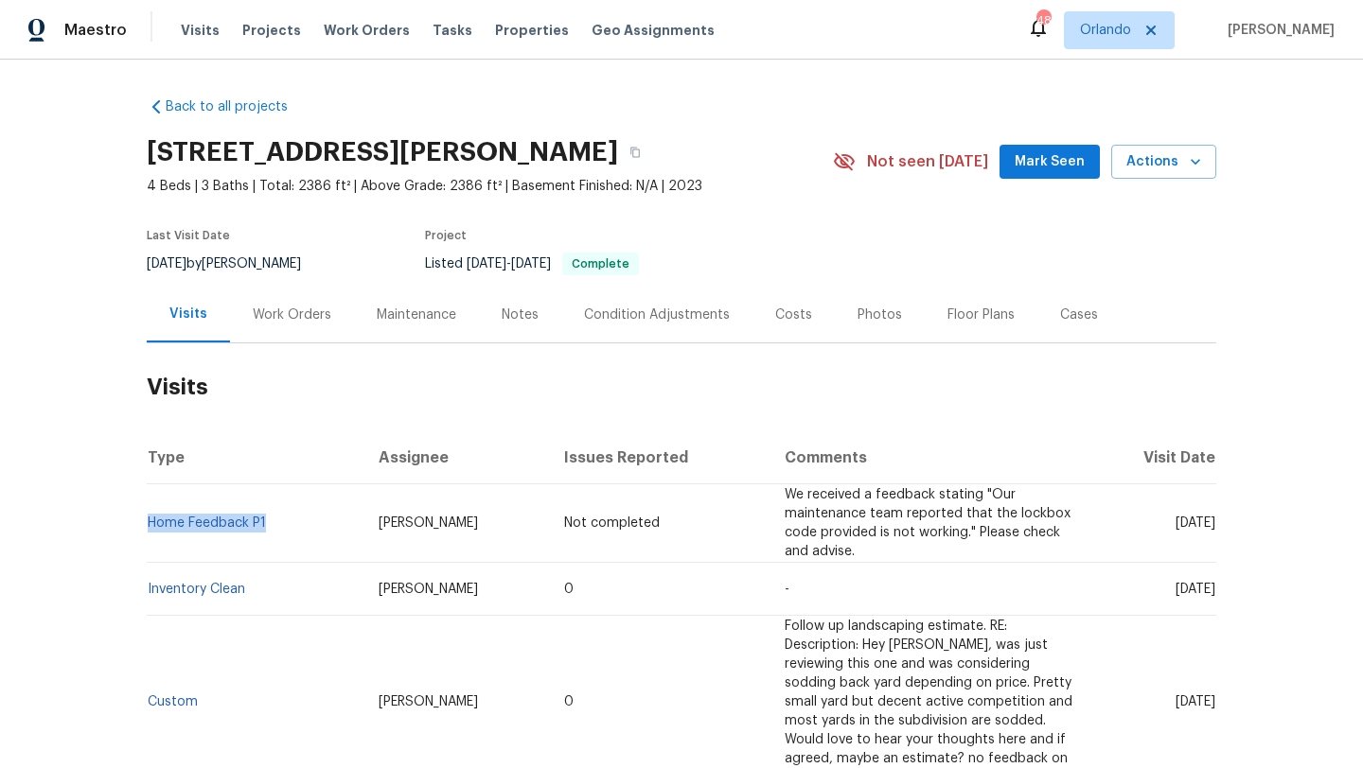
drag, startPoint x: 288, startPoint y: 534, endPoint x: 148, endPoint y: 532, distance: 140.1
click at [148, 532] on td "Home Feedback P1" at bounding box center [255, 524] width 217 height 79
copy link "Home Feedback P1"
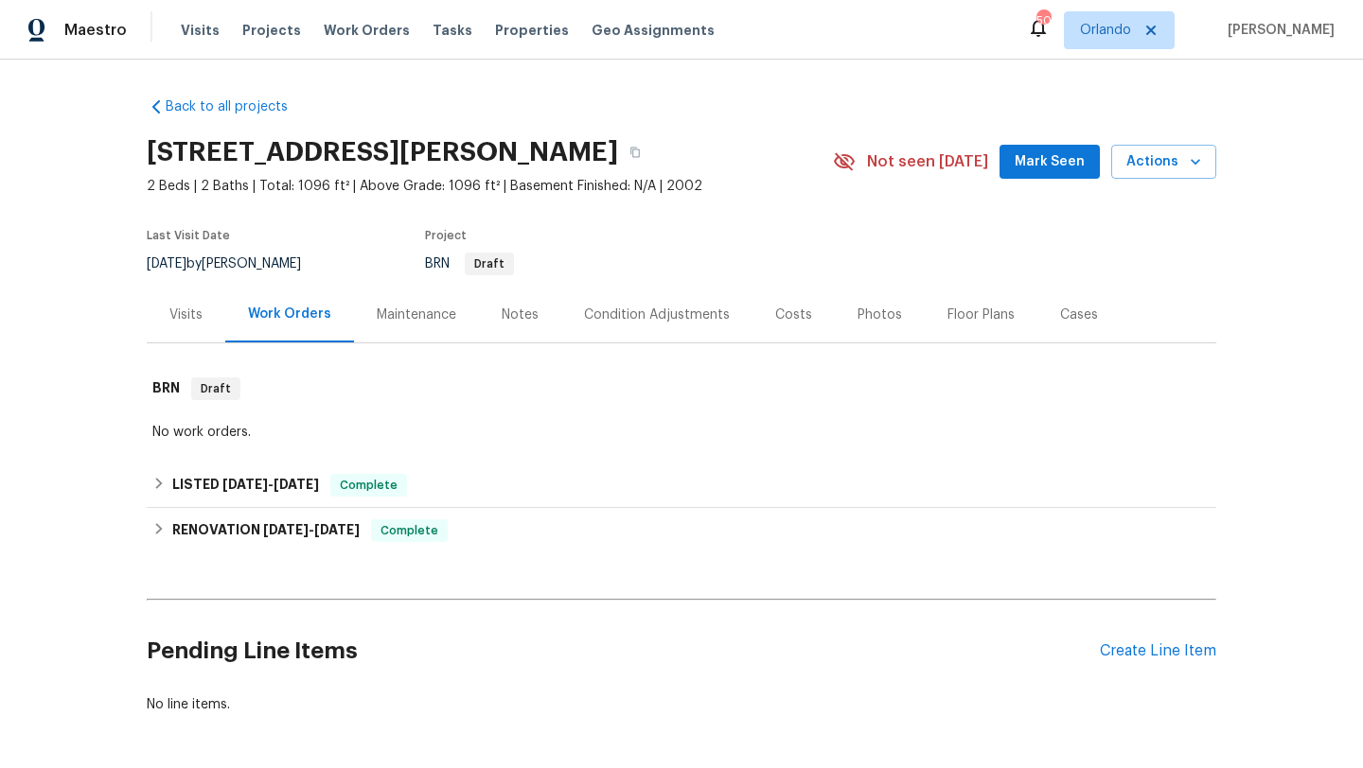
click at [246, 263] on div "8/5/2025 by Julian Murray" at bounding box center [235, 264] width 177 height 23
copy div "8/5/2025 by Julian Murray"
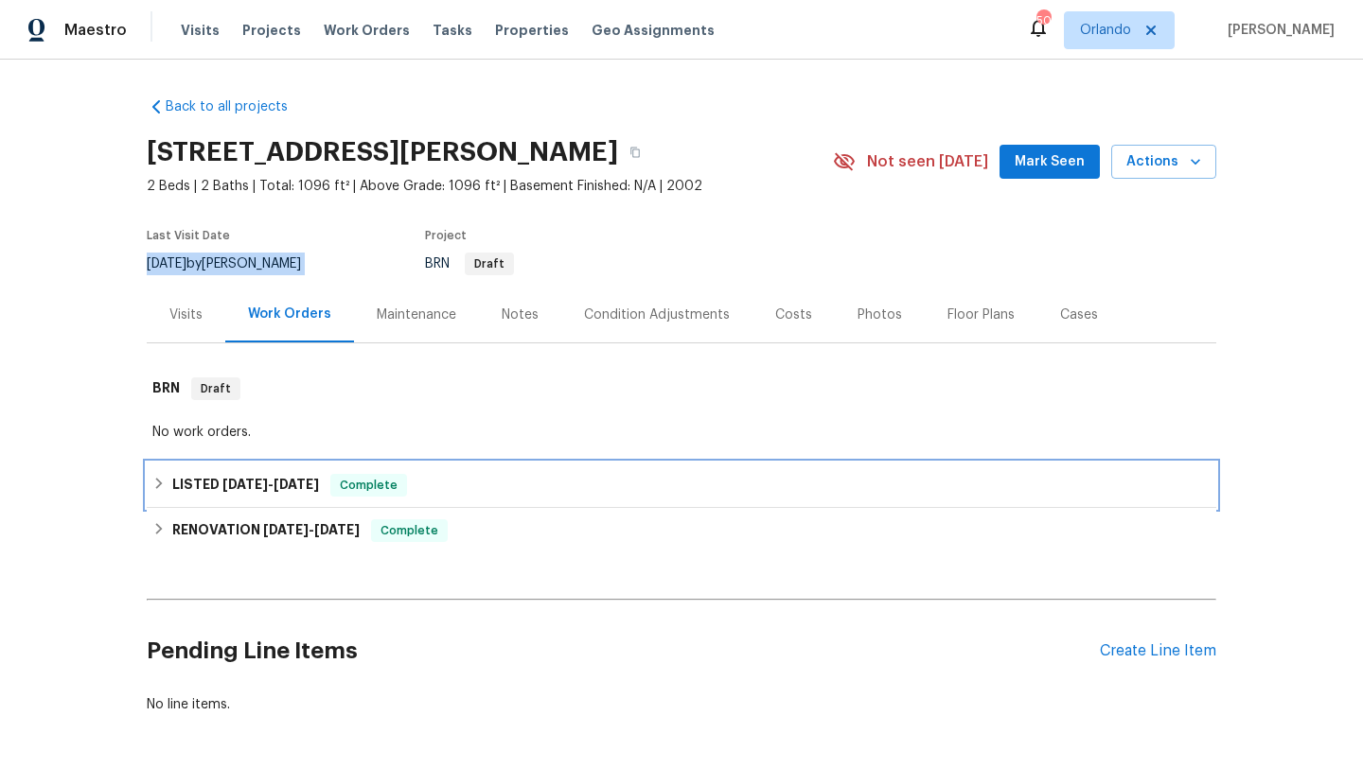
click at [211, 482] on h6 "LISTED 6/16/25 - 6/18/25" at bounding box center [245, 485] width 147 height 23
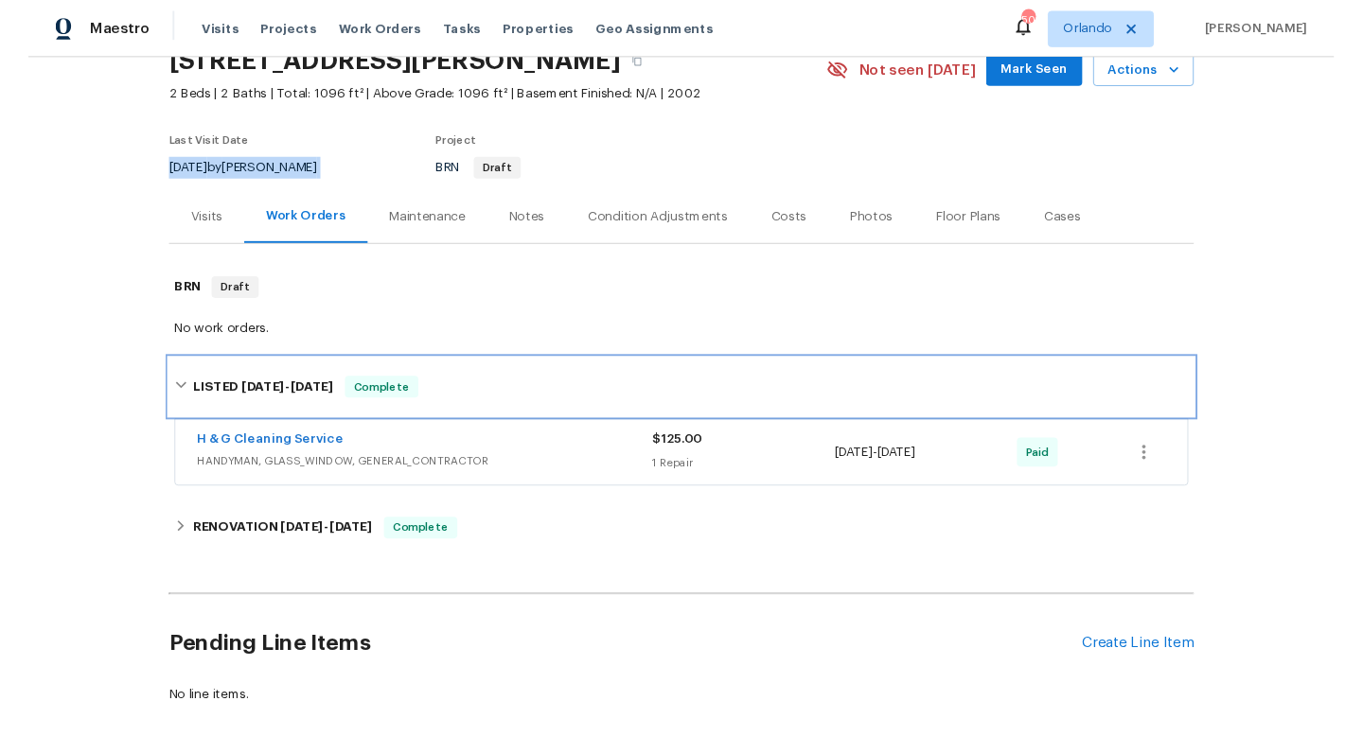
scroll to position [90, 0]
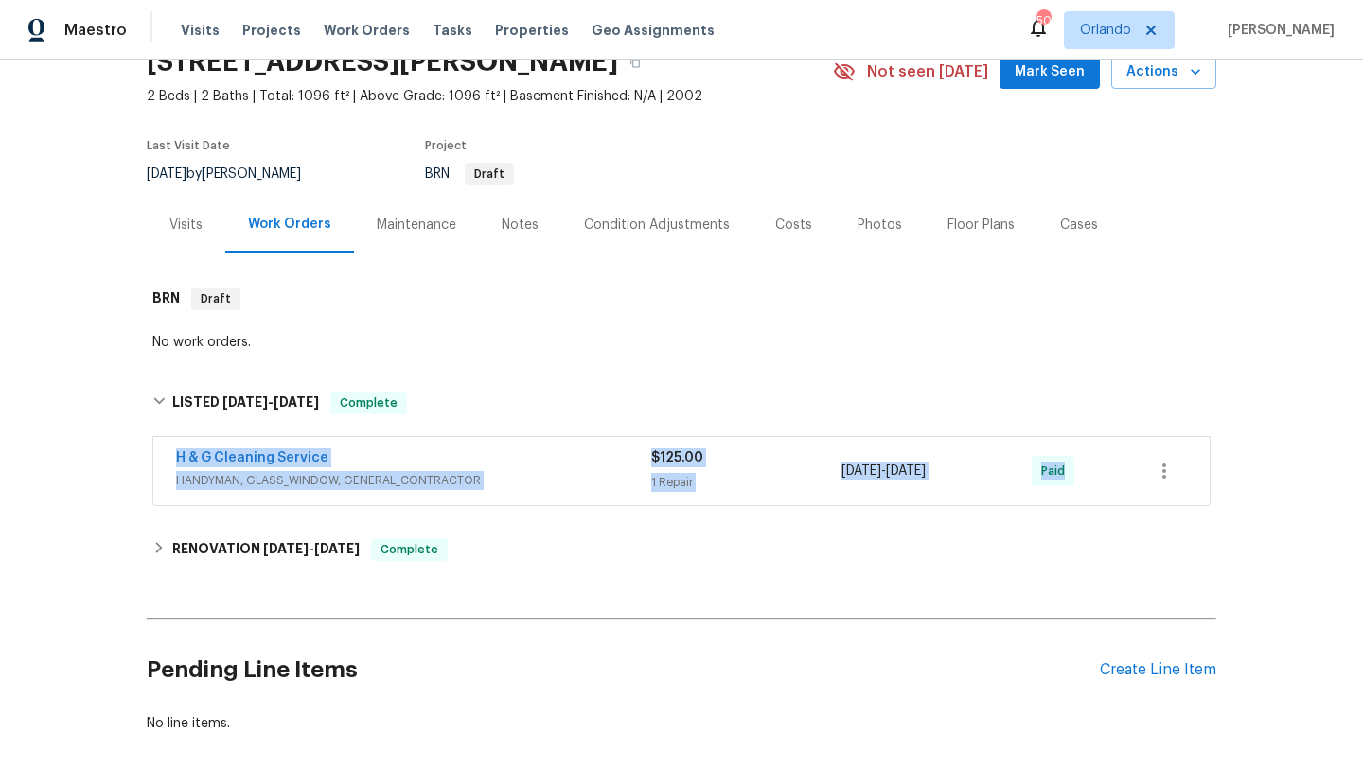
drag, startPoint x: 151, startPoint y: 455, endPoint x: 1153, endPoint y: 479, distance: 1001.5
click at [1153, 479] on div "H & G Cleaning Service HANDYMAN, GLASS_WINDOW, GENERAL_CONTRACTOR $125.00 1 Rep…" at bounding box center [681, 472] width 1069 height 79
copy div "H & G Cleaning Service HANDYMAN, GLASS_WINDOW, GENERAL_CONTRACTOR $125.00 1 Rep…"
